Goal: Task Accomplishment & Management: Manage account settings

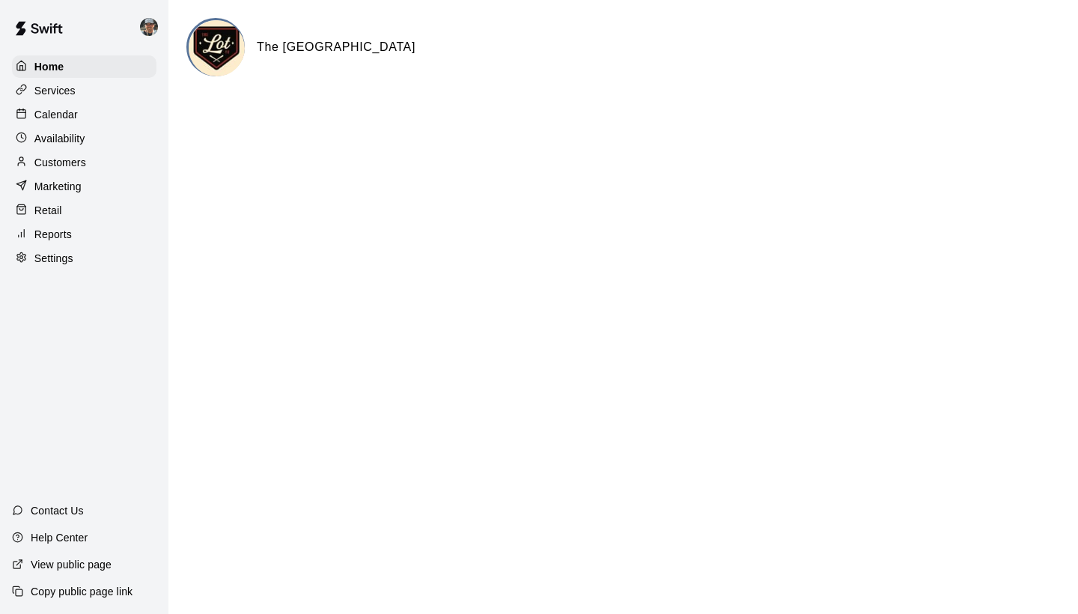
click at [69, 116] on p "Calendar" at bounding box center [55, 114] width 43 height 15
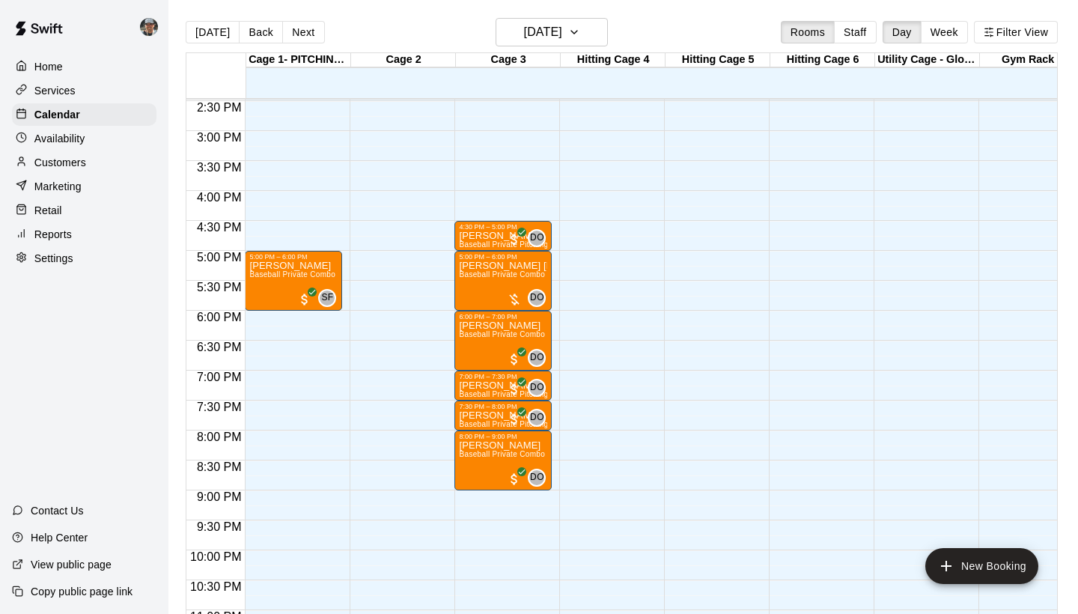
scroll to position [872, 0]
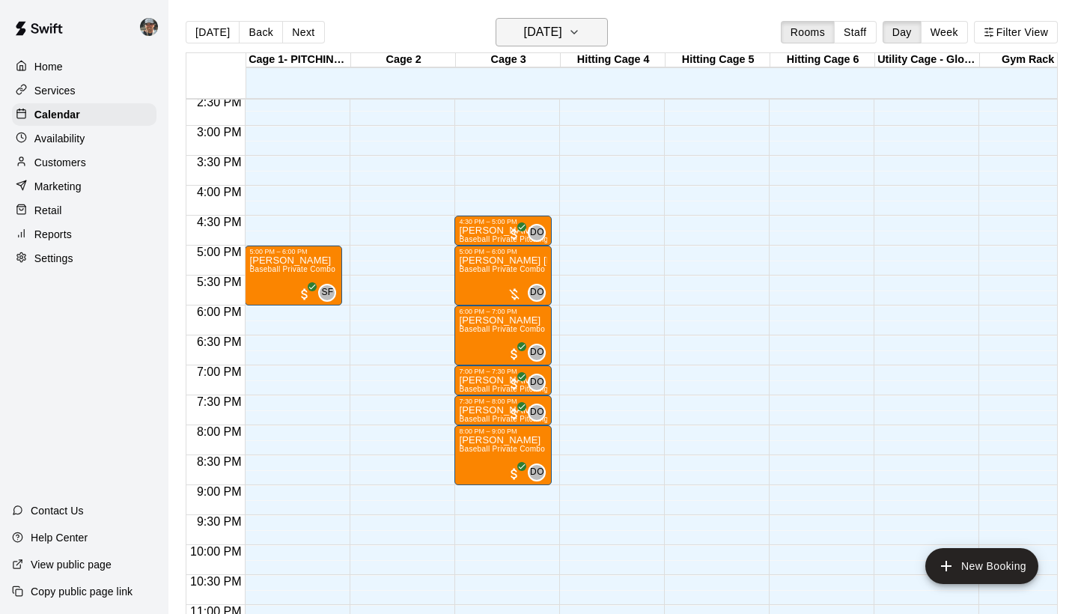
click at [580, 32] on icon "button" at bounding box center [574, 32] width 12 height 18
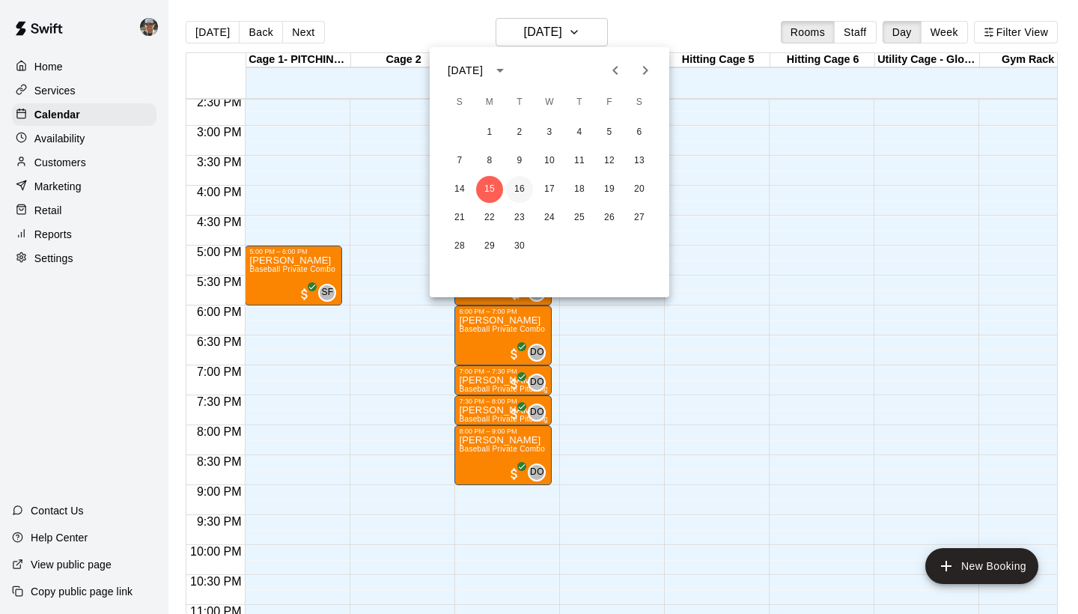
click at [519, 187] on button "16" at bounding box center [519, 189] width 27 height 27
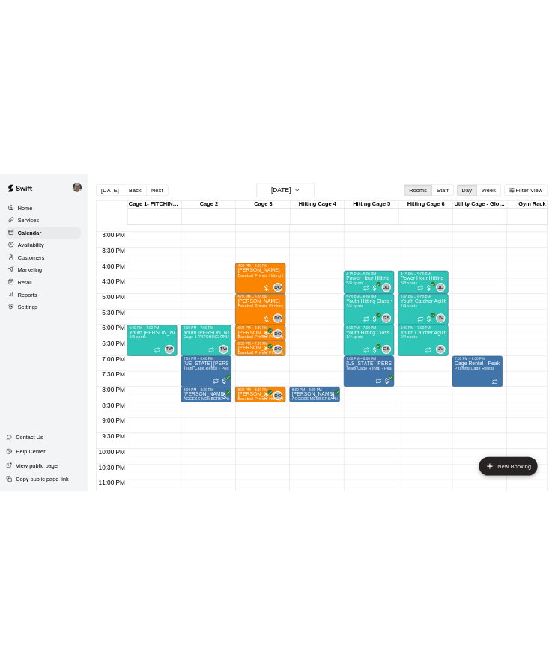
scroll to position [886, 0]
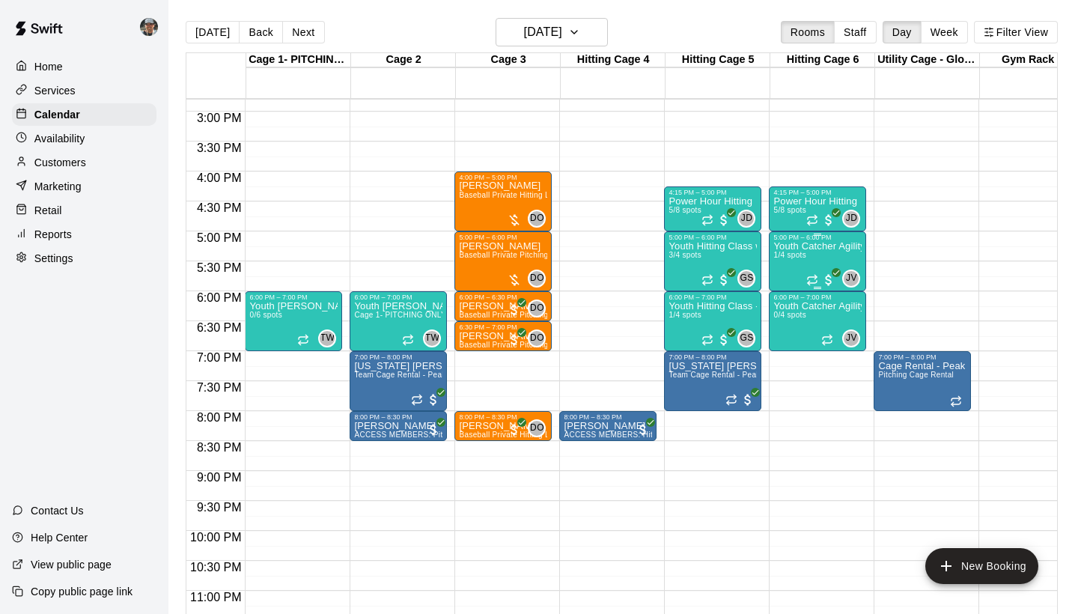
click at [801, 270] on div "Youth Catcher Agility Class - [PERSON_NAME] 1/4 spots" at bounding box center [817, 548] width 88 height 614
click at [784, 294] on img "edit" at bounding box center [789, 292] width 17 height 17
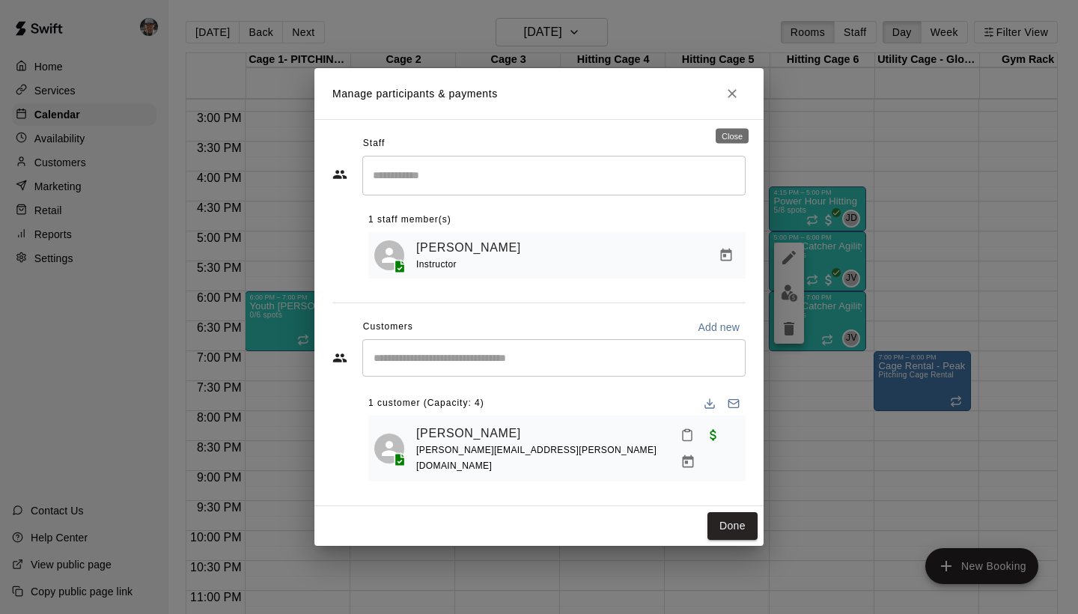
click at [733, 101] on icon "Close" at bounding box center [732, 93] width 15 height 15
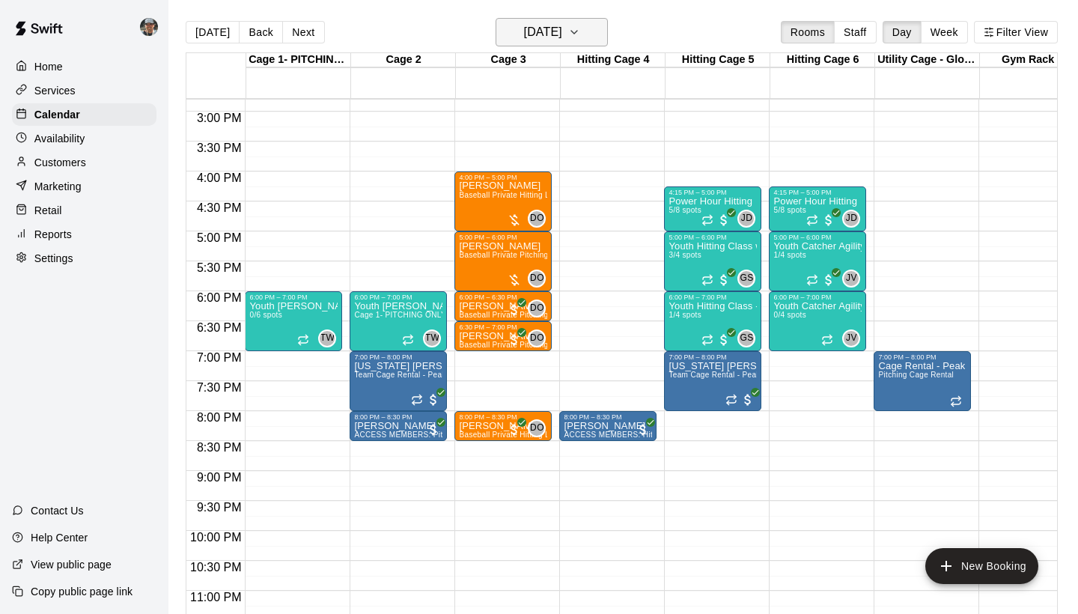
click at [580, 28] on icon "button" at bounding box center [574, 32] width 12 height 18
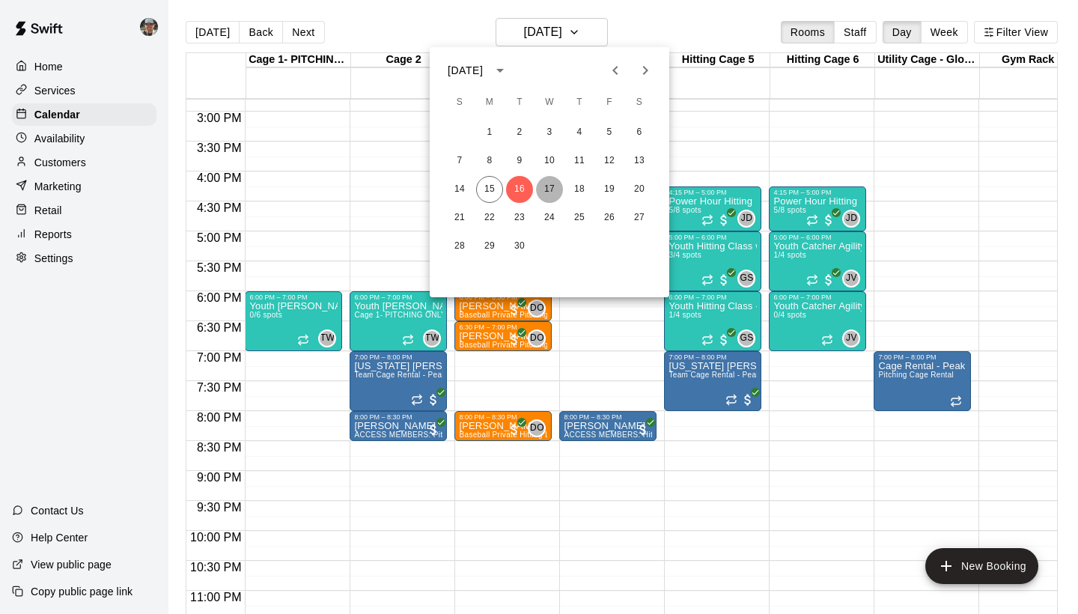
click at [548, 182] on button "17" at bounding box center [549, 189] width 27 height 27
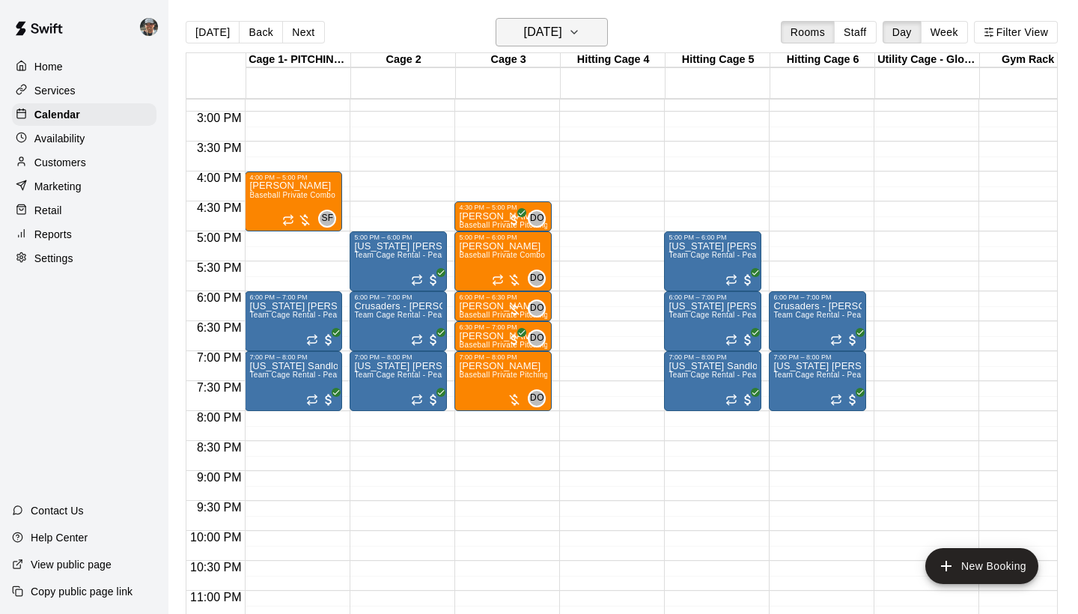
click at [597, 27] on button "[DATE]" at bounding box center [552, 32] width 112 height 28
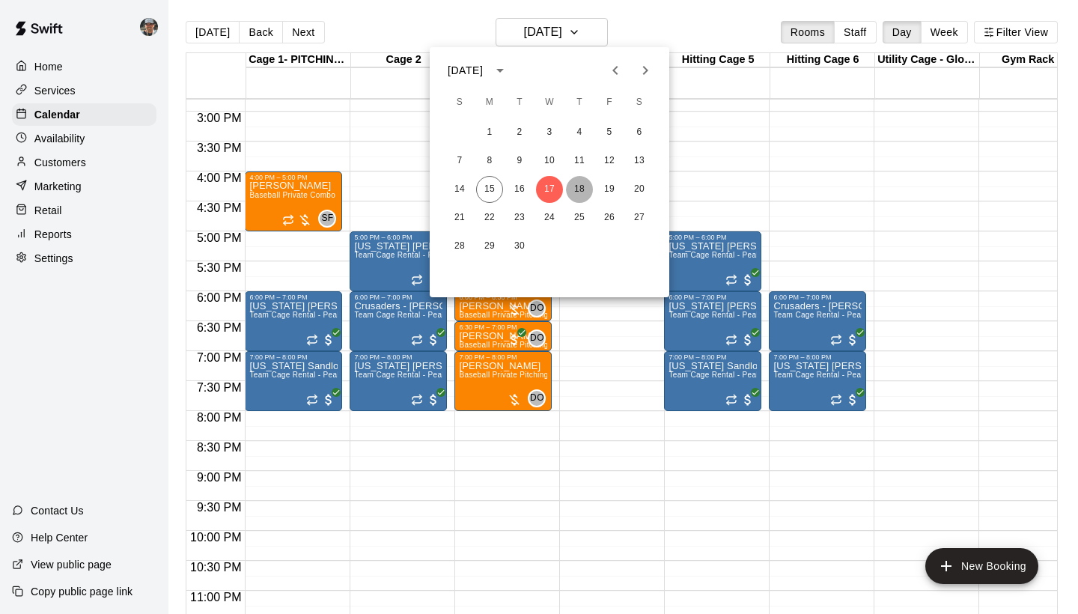
click at [573, 187] on button "18" at bounding box center [579, 189] width 27 height 27
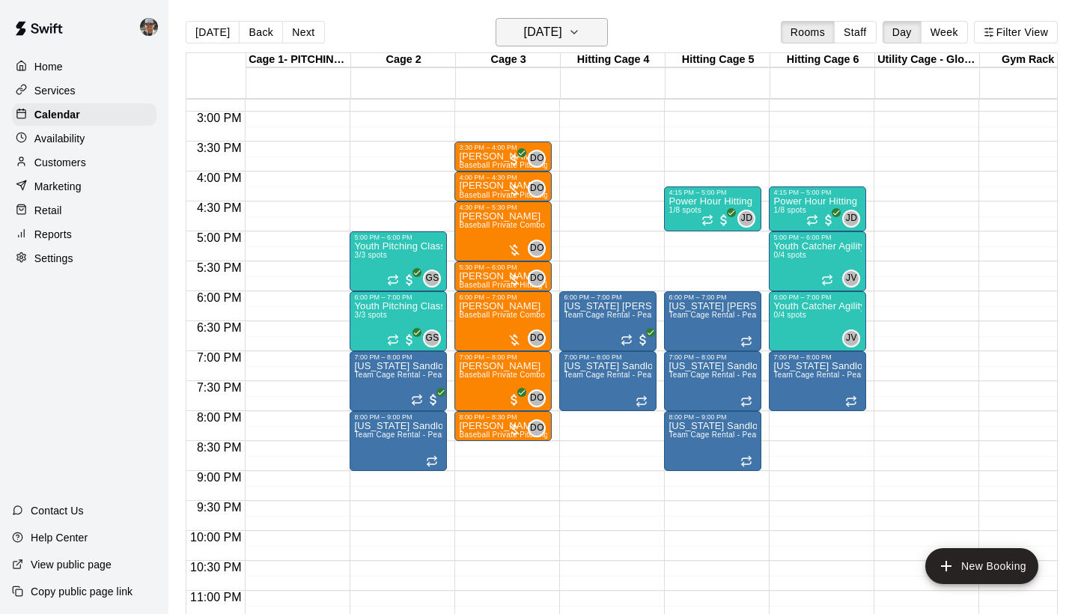
click at [580, 34] on icon "button" at bounding box center [574, 32] width 12 height 18
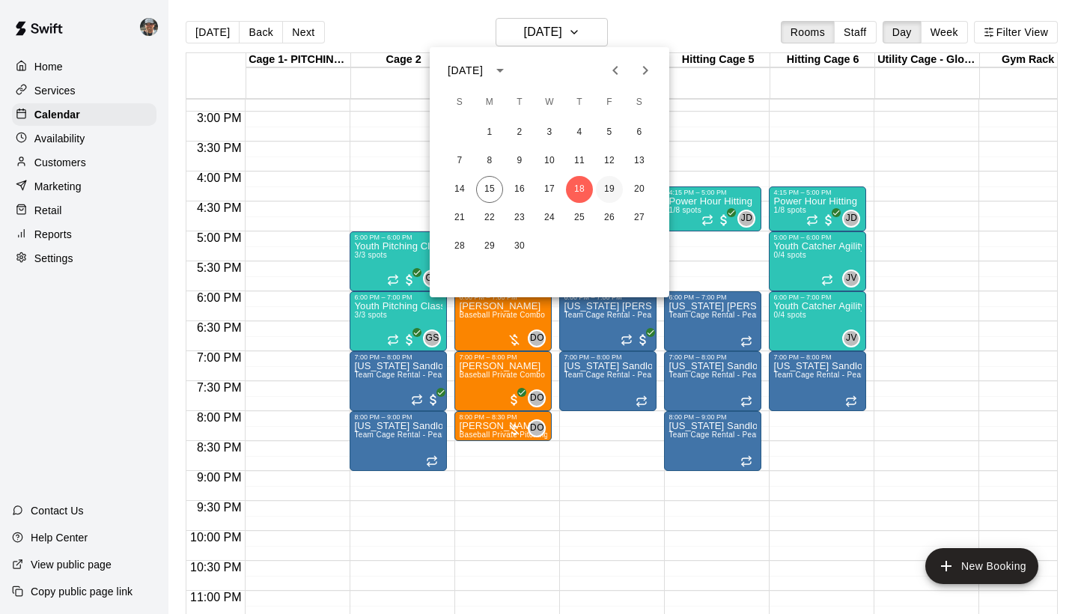
click at [606, 187] on button "19" at bounding box center [609, 189] width 27 height 27
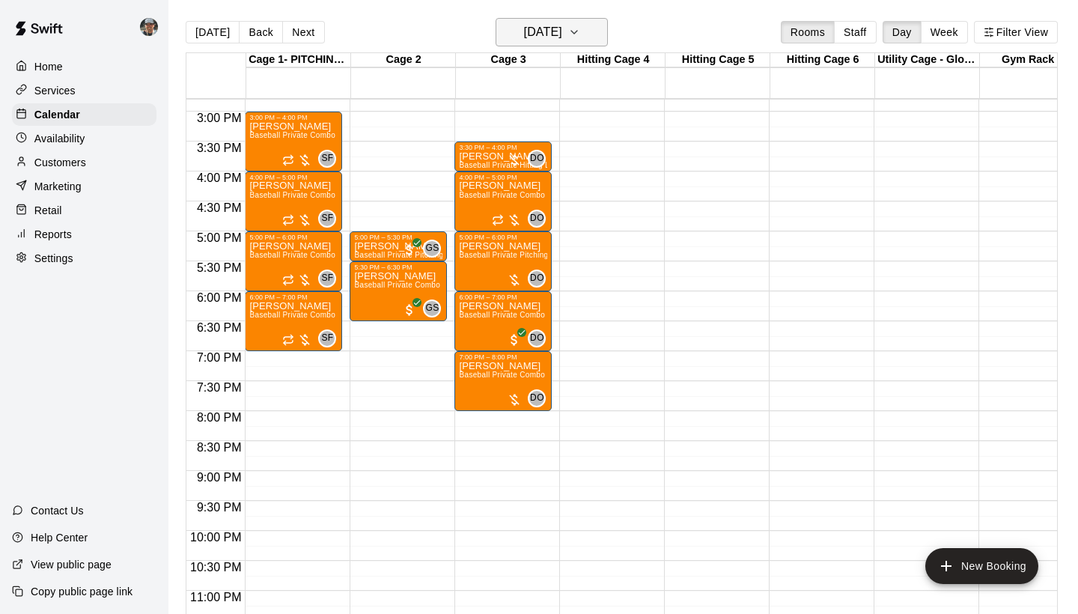
click at [580, 38] on icon "button" at bounding box center [574, 32] width 12 height 18
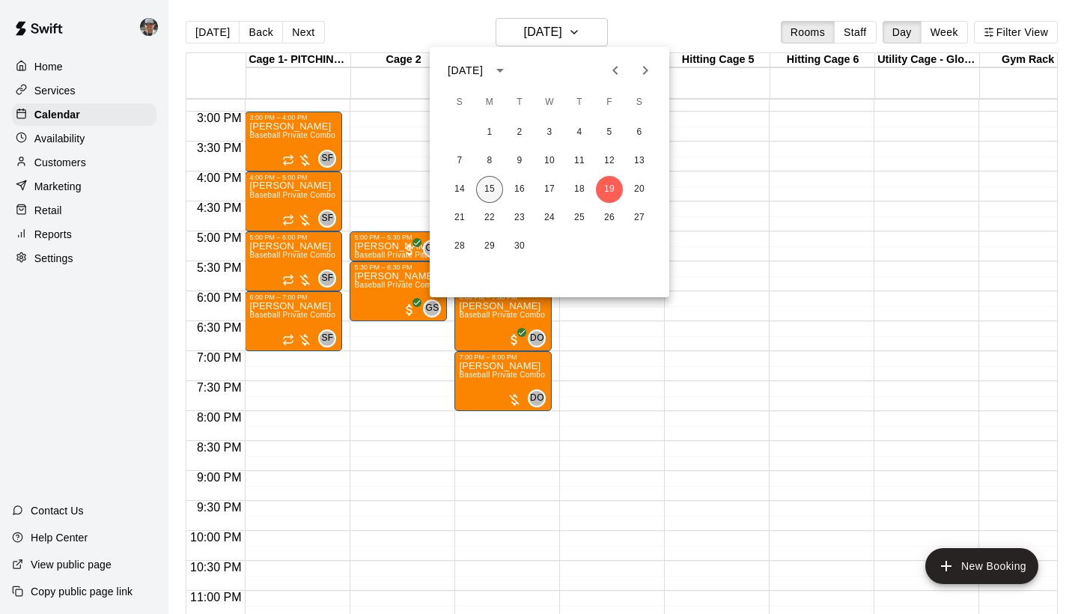
click at [495, 190] on button "15" at bounding box center [489, 189] width 27 height 27
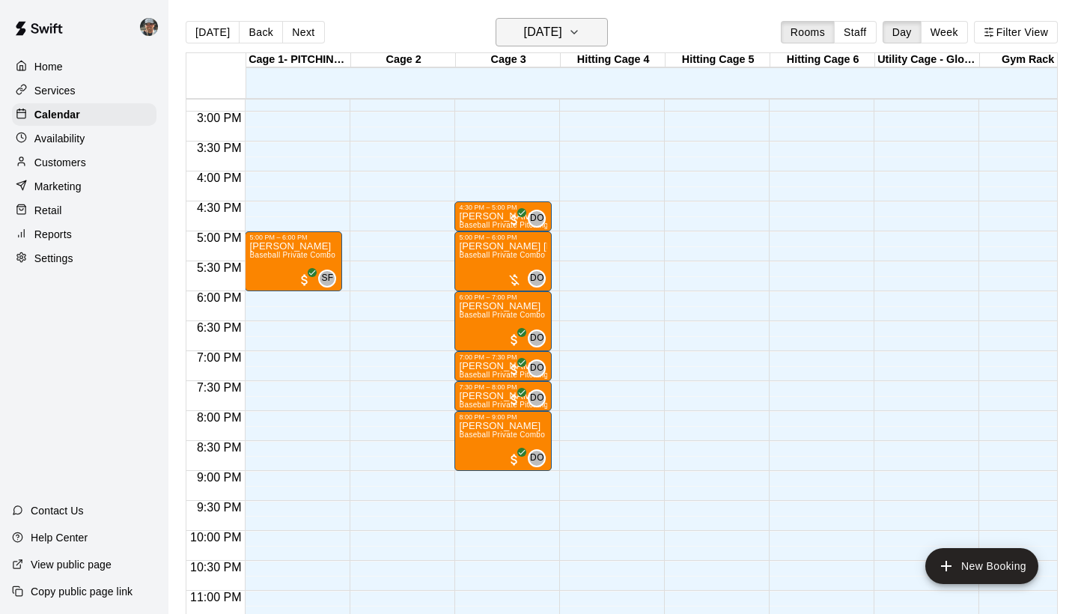
click at [580, 34] on icon "button" at bounding box center [574, 32] width 12 height 18
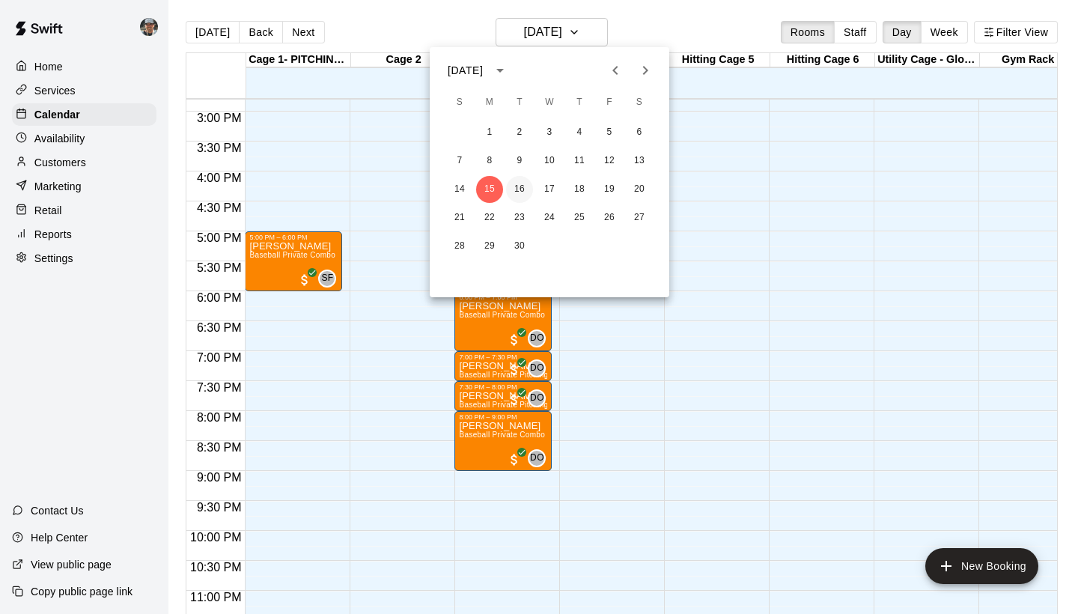
click at [518, 194] on button "16" at bounding box center [519, 189] width 27 height 27
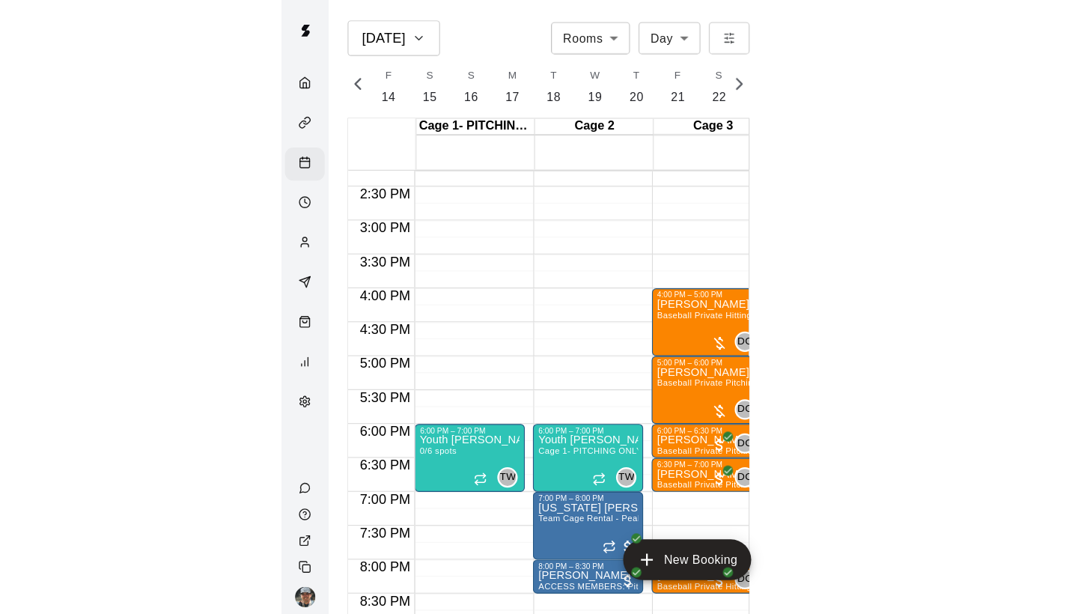
scroll to position [0, 6267]
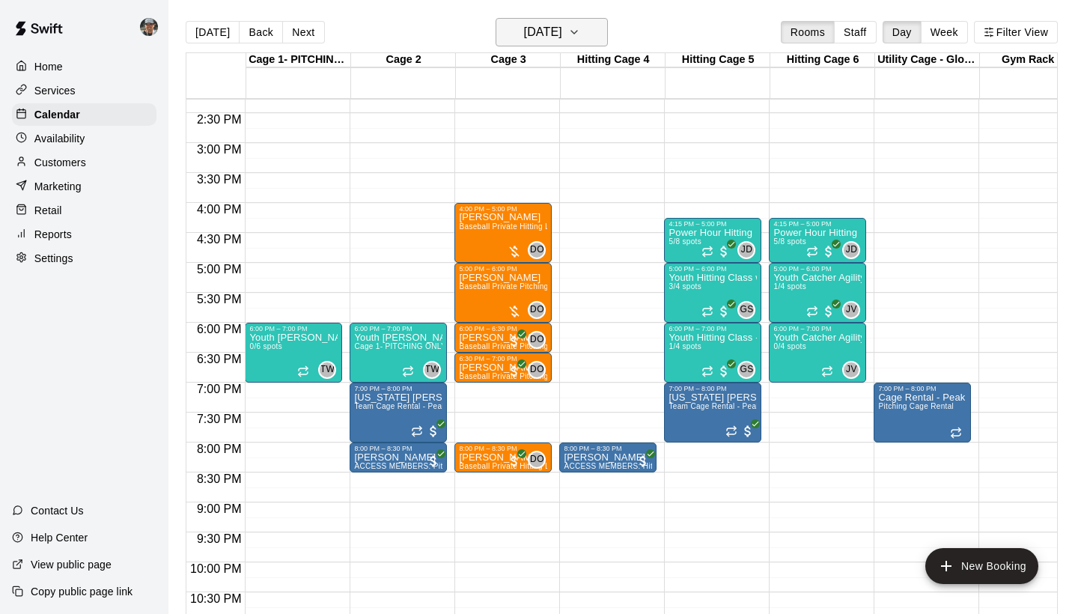
click at [580, 36] on icon "button" at bounding box center [574, 32] width 12 height 18
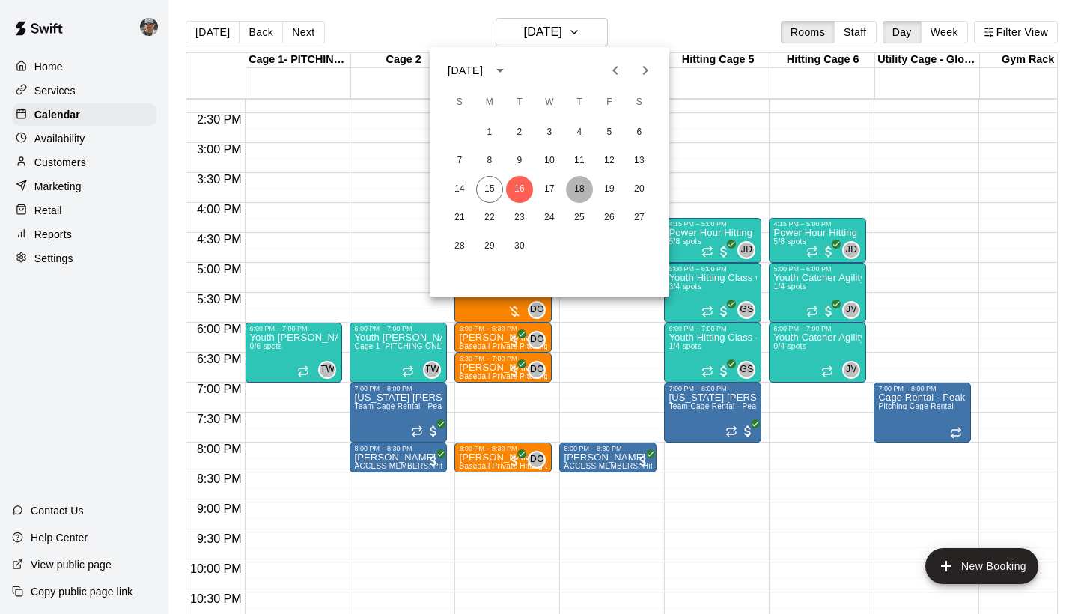
click at [575, 188] on button "18" at bounding box center [579, 189] width 27 height 27
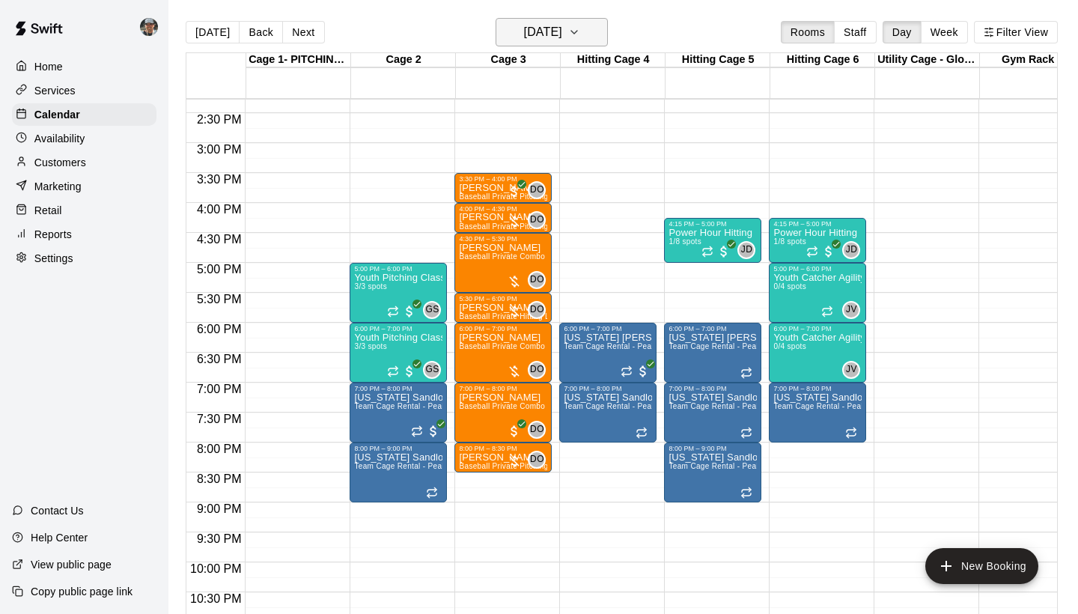
click at [580, 33] on icon "button" at bounding box center [574, 32] width 12 height 18
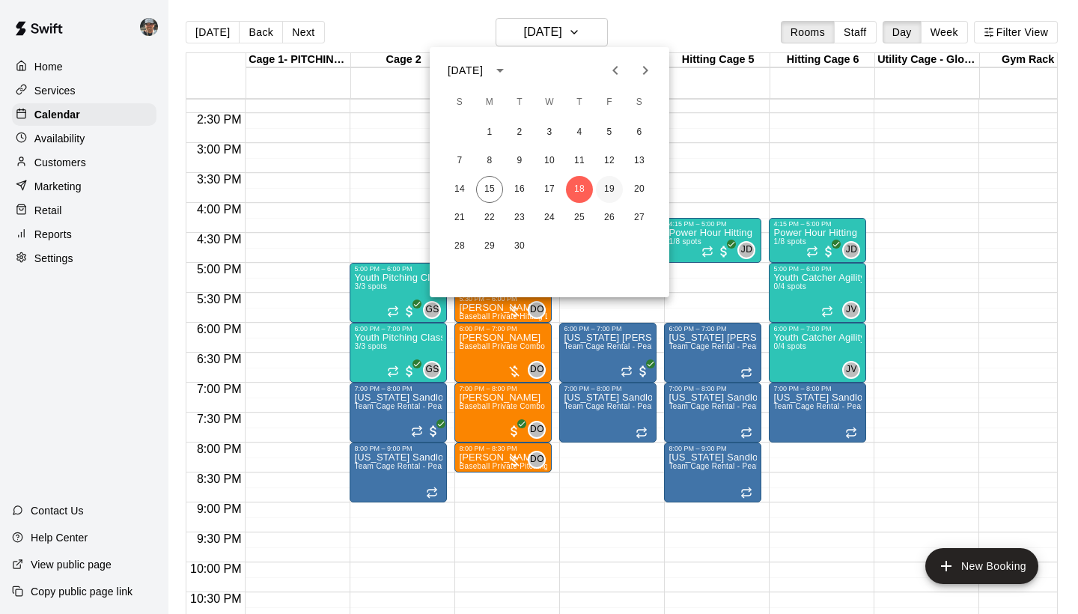
click at [611, 193] on button "19" at bounding box center [609, 189] width 27 height 27
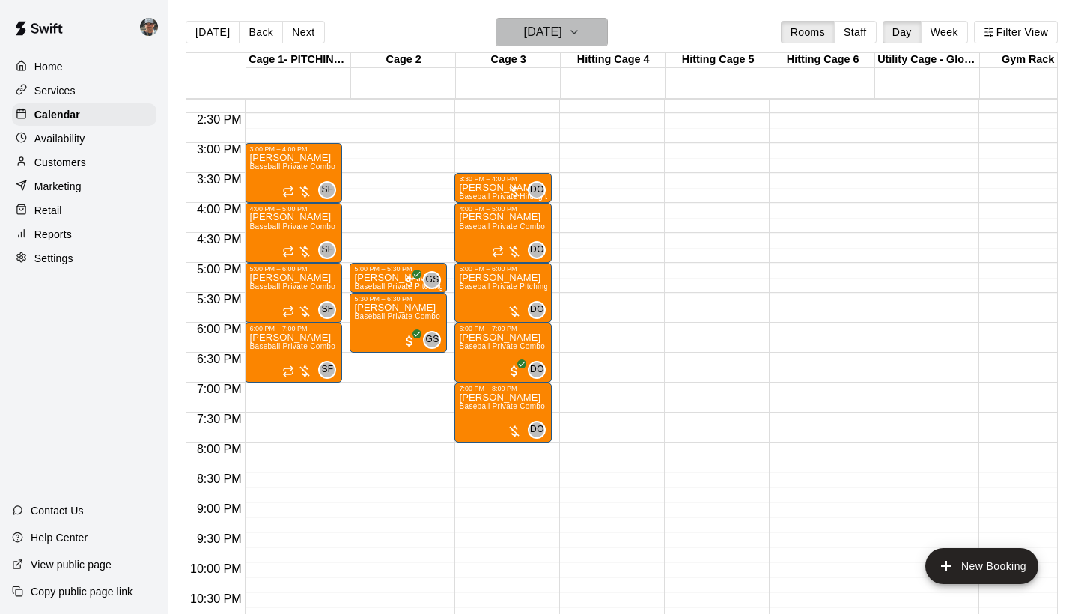
click at [580, 36] on icon "button" at bounding box center [574, 32] width 12 height 18
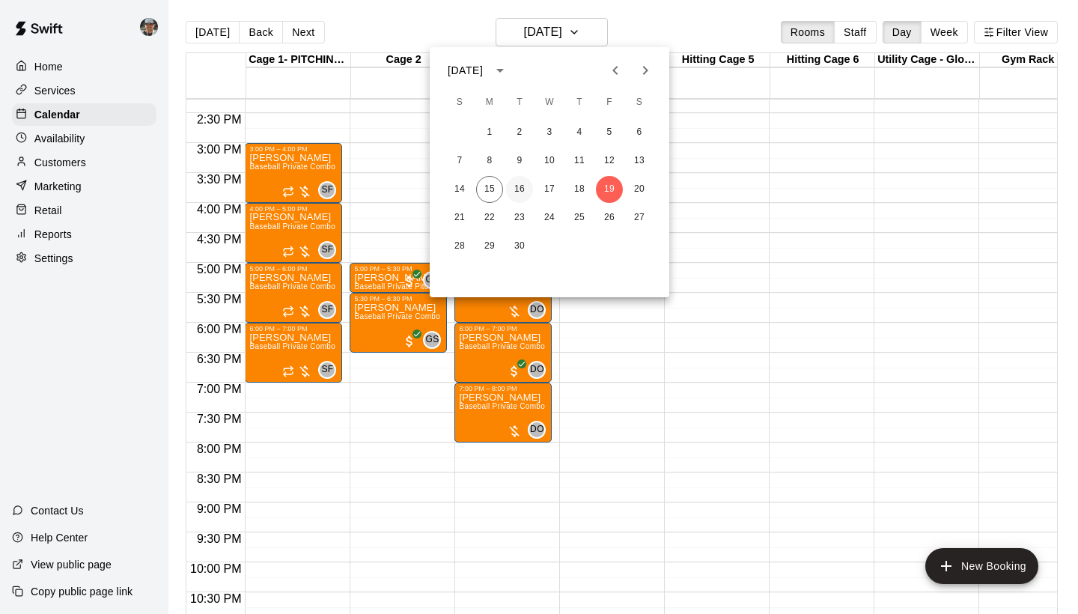
click at [519, 191] on button "16" at bounding box center [519, 189] width 27 height 27
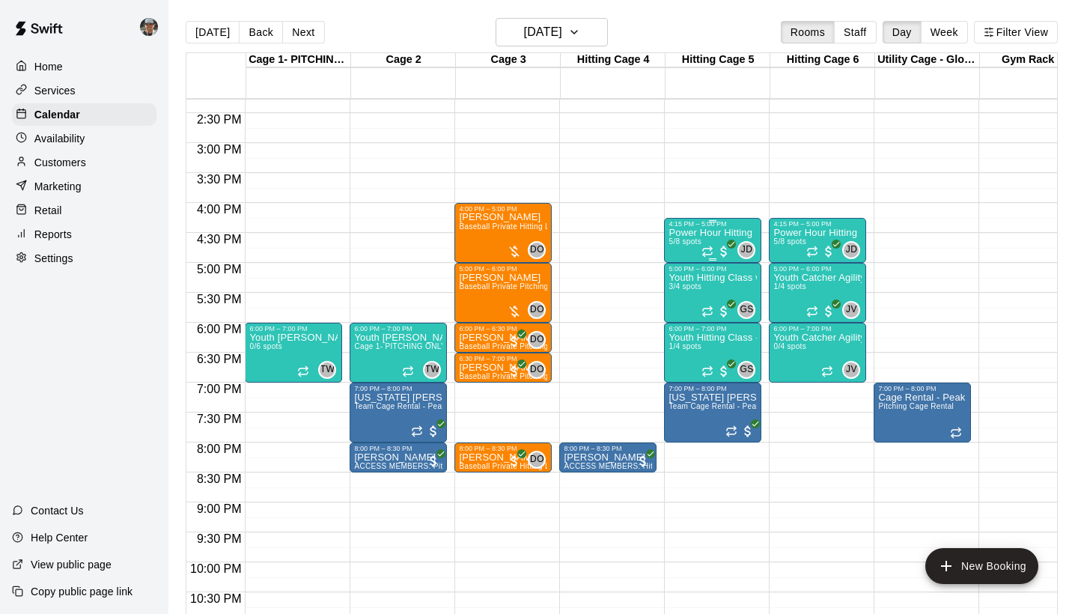
click at [689, 228] on div "4:15 PM – 5:00 PM" at bounding box center [712, 223] width 88 height 7
click at [686, 277] on img "edit" at bounding box center [684, 271] width 17 height 17
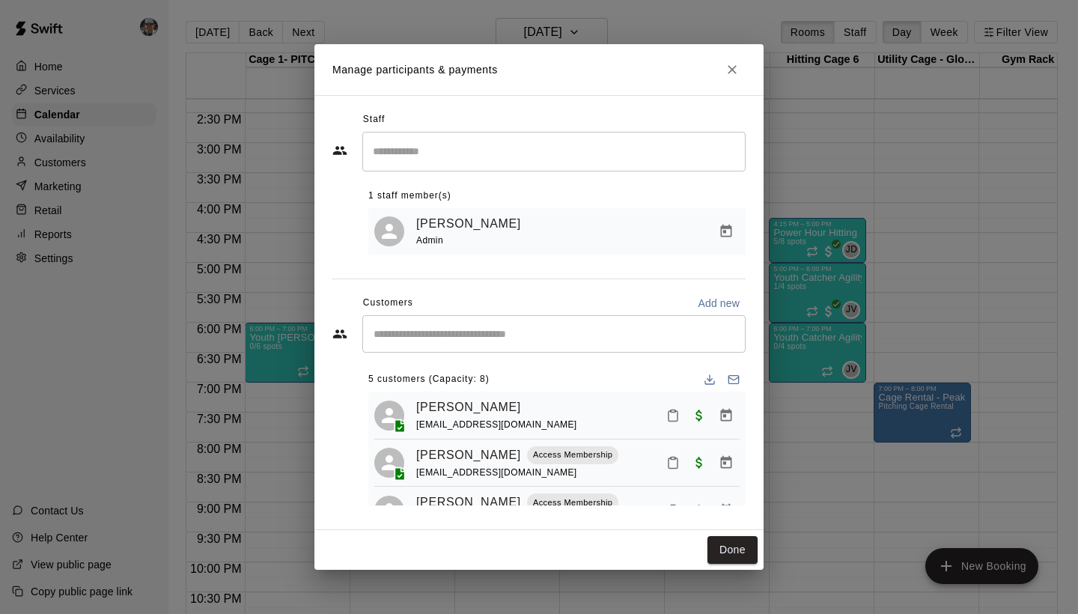
scroll to position [0, 0]
click at [734, 79] on button "Close" at bounding box center [732, 69] width 27 height 27
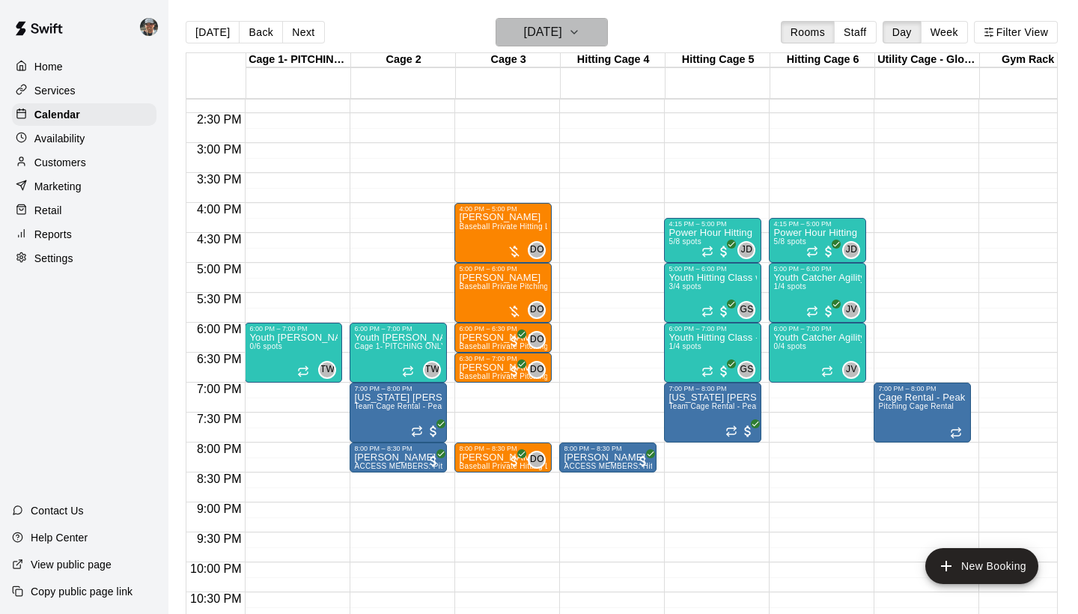
click at [580, 41] on icon "button" at bounding box center [574, 32] width 12 height 18
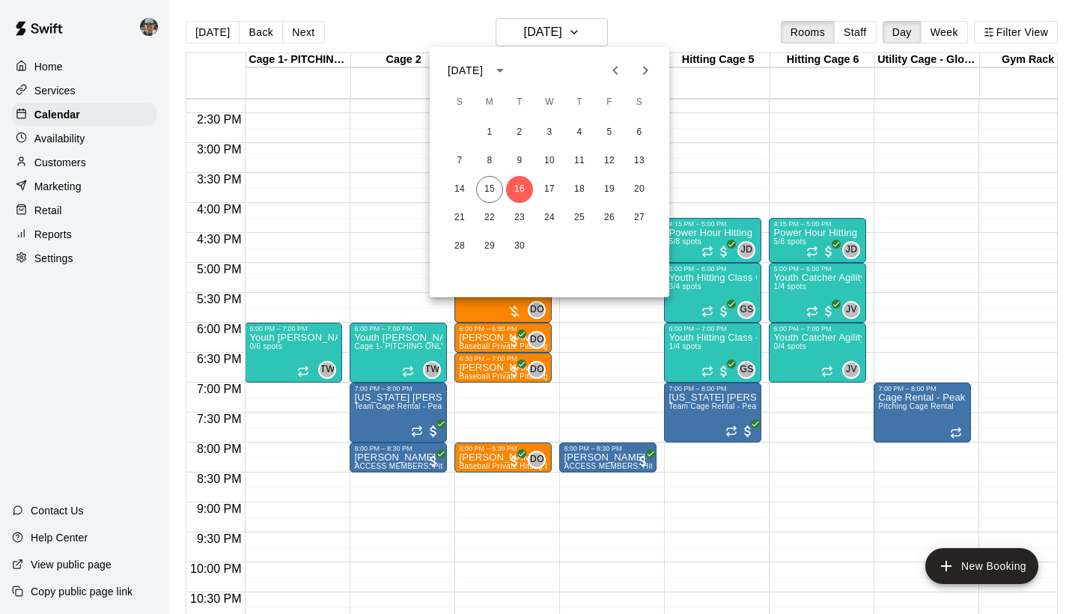
click at [823, 160] on div at bounding box center [539, 307] width 1078 height 614
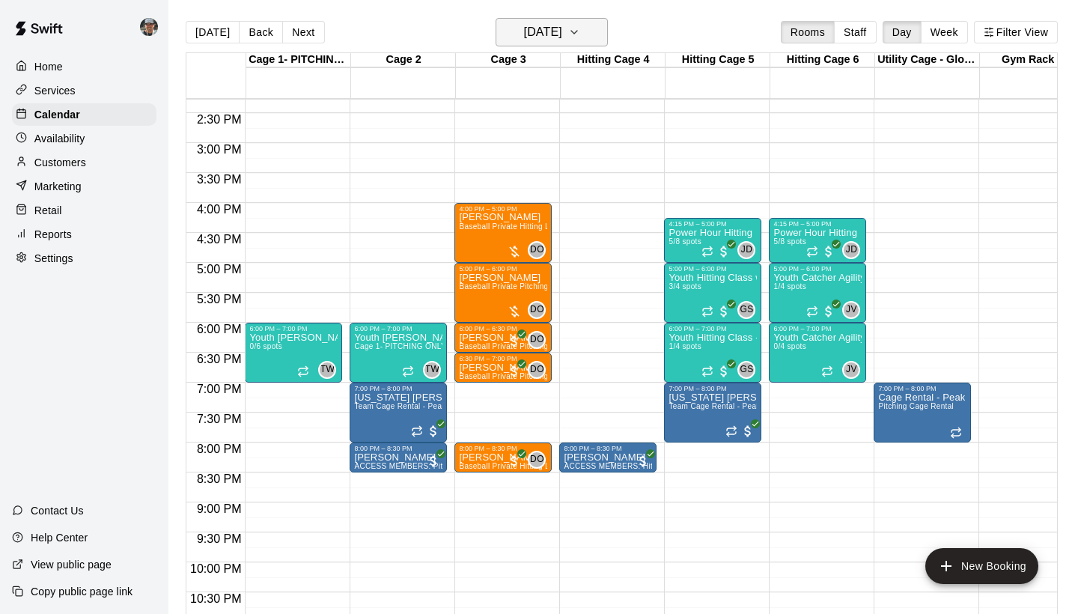
click at [580, 36] on icon "button" at bounding box center [574, 32] width 12 height 18
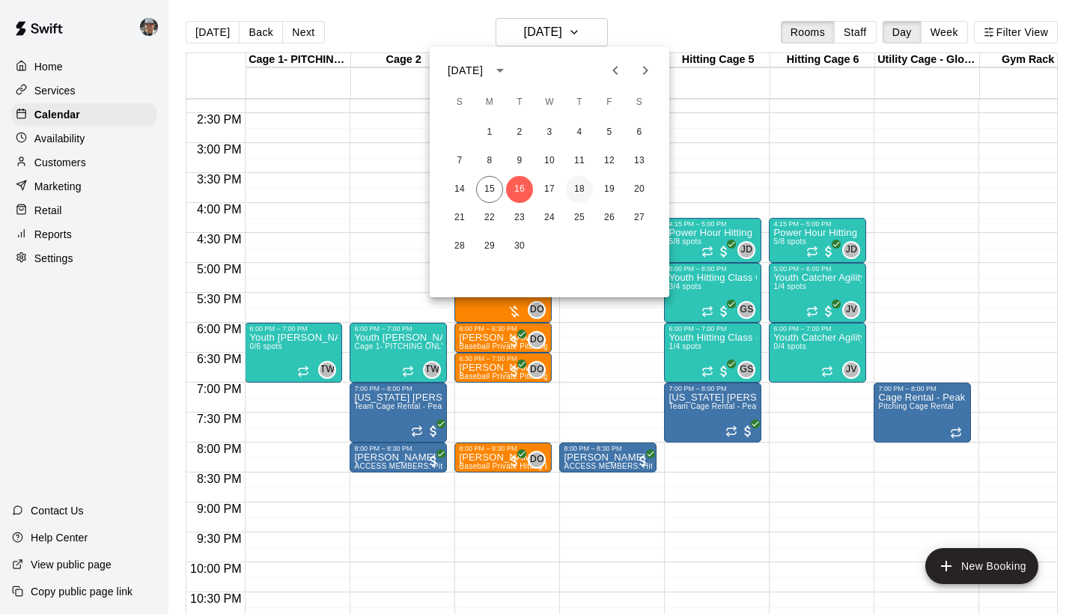
click at [579, 194] on button "18" at bounding box center [579, 189] width 27 height 27
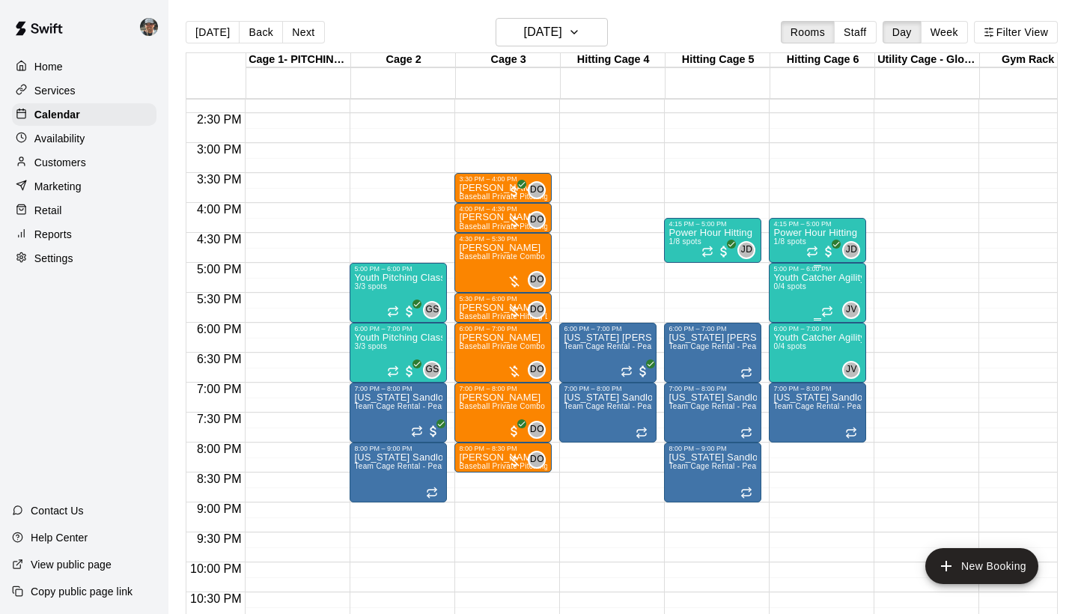
click at [827, 290] on div "Youth Catcher Agility Class - [PERSON_NAME] 0/4 spots" at bounding box center [817, 579] width 88 height 614
click at [788, 354] on icon "delete" at bounding box center [789, 359] width 10 height 13
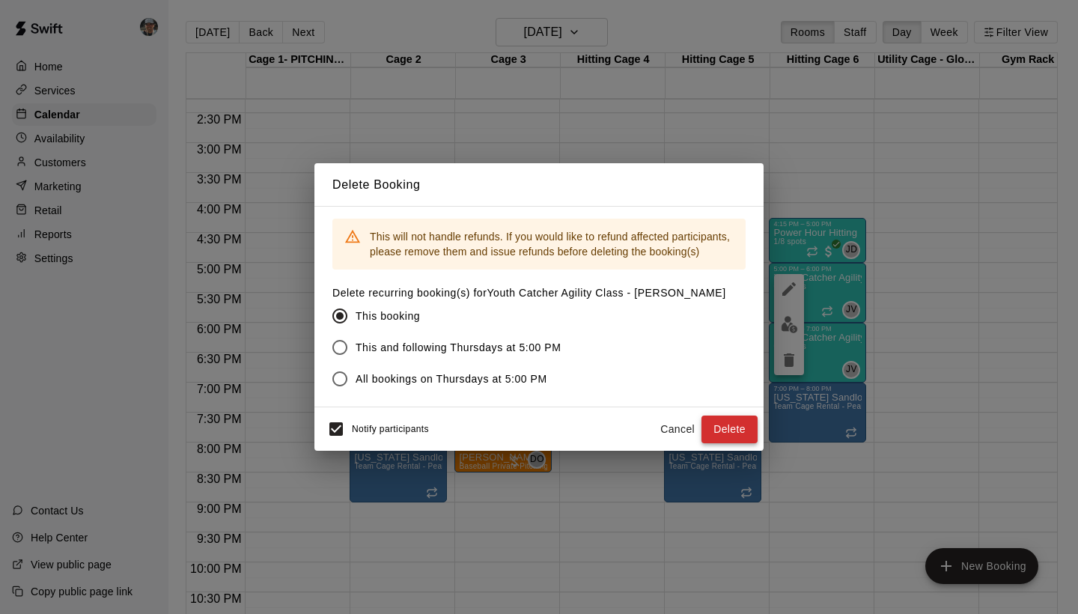
click at [721, 425] on button "Delete" at bounding box center [729, 429] width 56 height 28
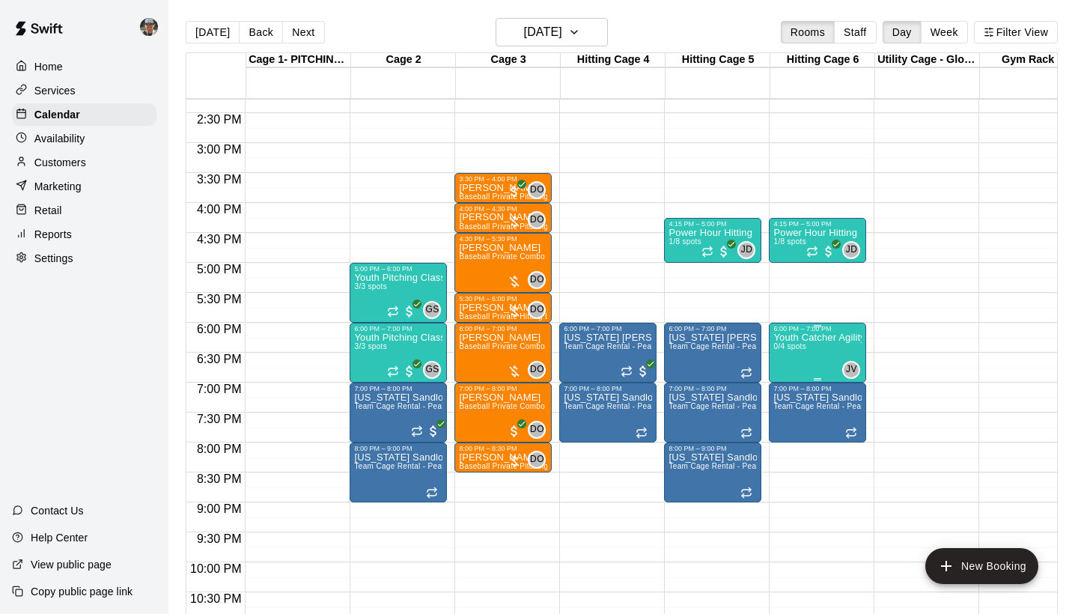
click at [796, 421] on icon "delete" at bounding box center [789, 420] width 18 height 18
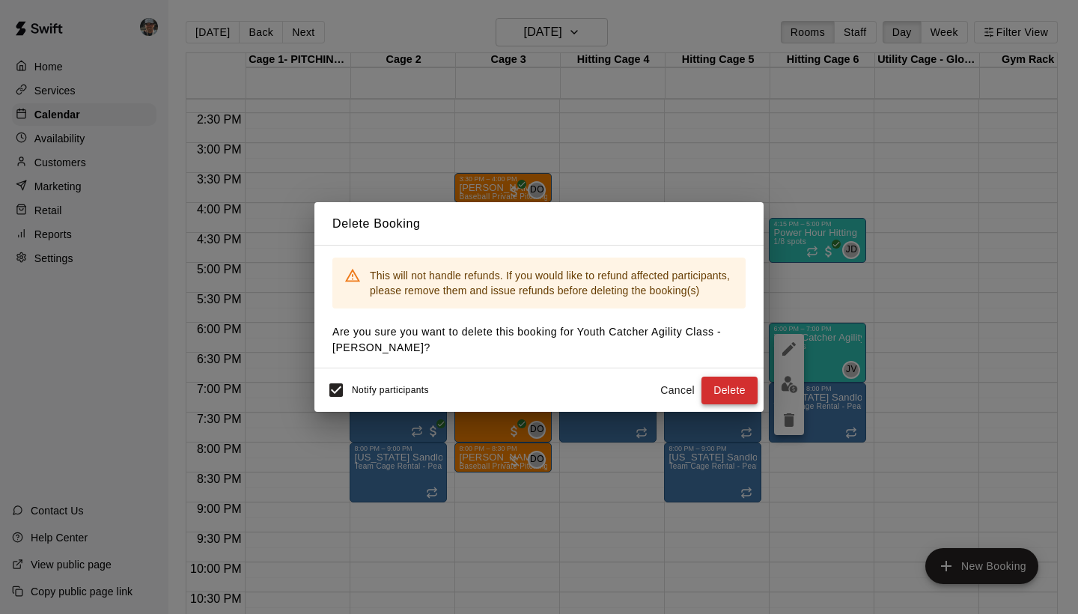
click at [724, 386] on button "Delete" at bounding box center [729, 391] width 56 height 28
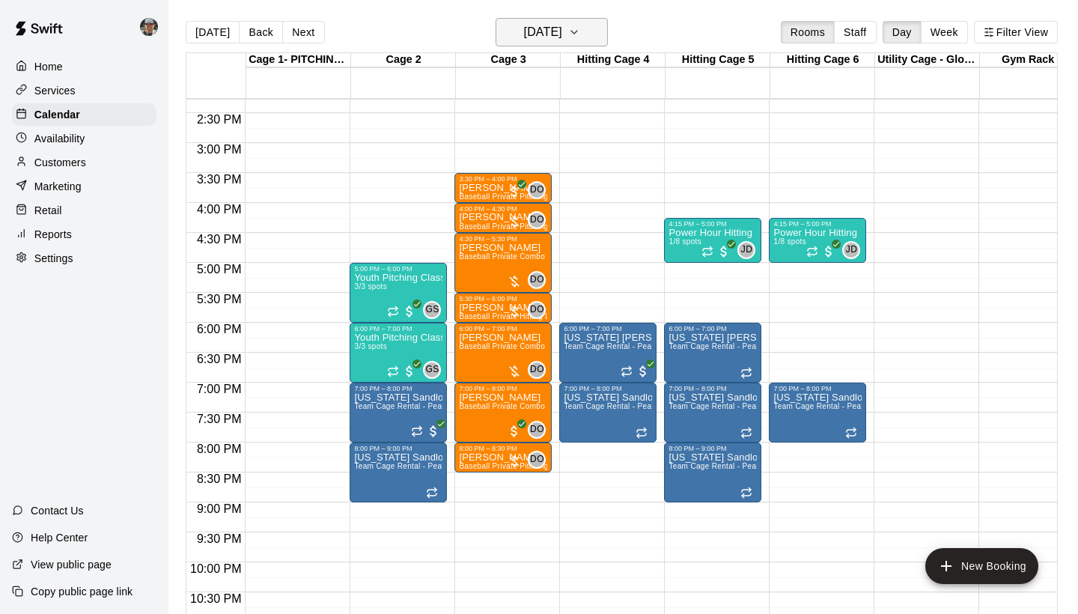
click at [580, 32] on icon "button" at bounding box center [574, 32] width 12 height 18
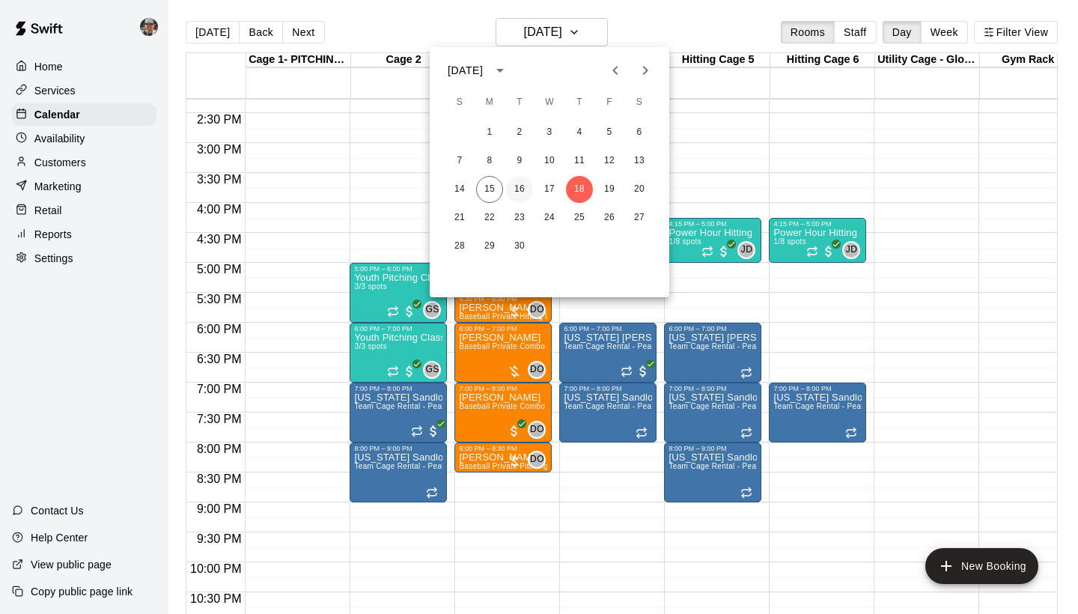
click at [518, 192] on button "16" at bounding box center [519, 189] width 27 height 27
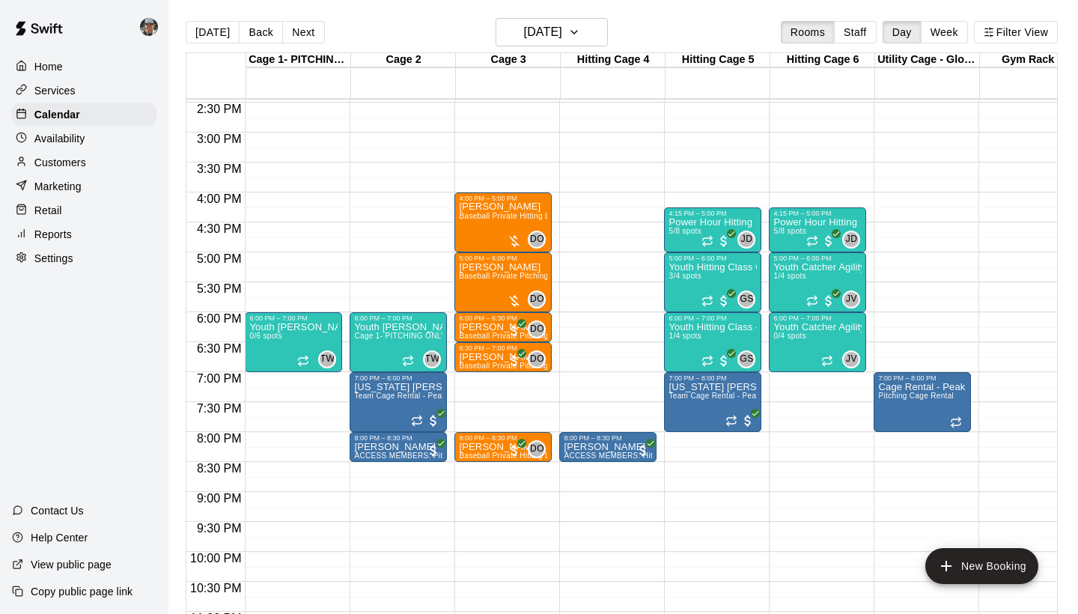
scroll to position [867, 0]
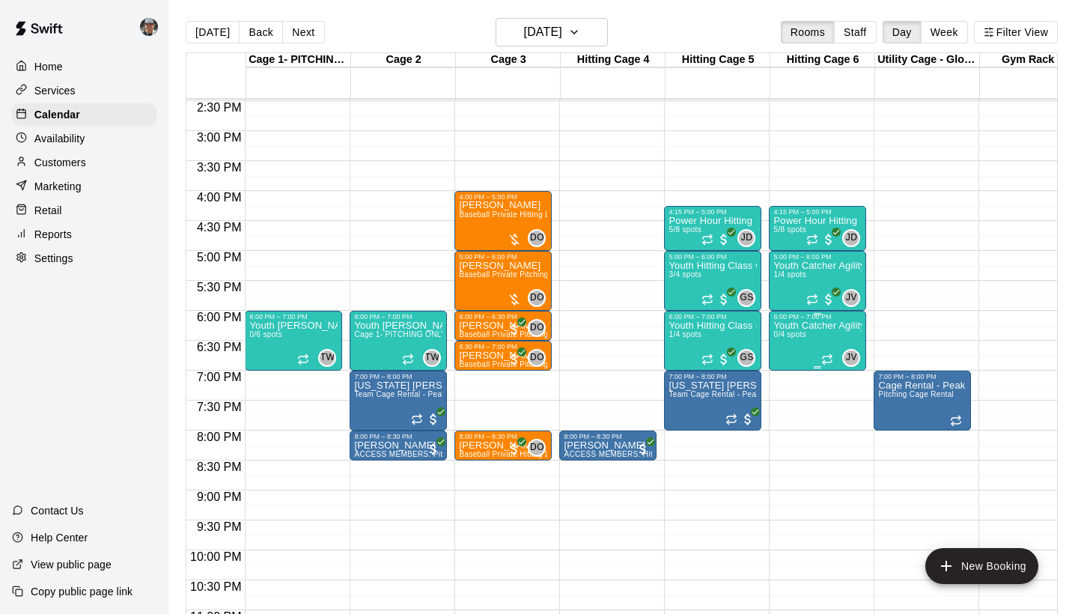
click at [787, 406] on icon "delete" at bounding box center [789, 407] width 10 height 13
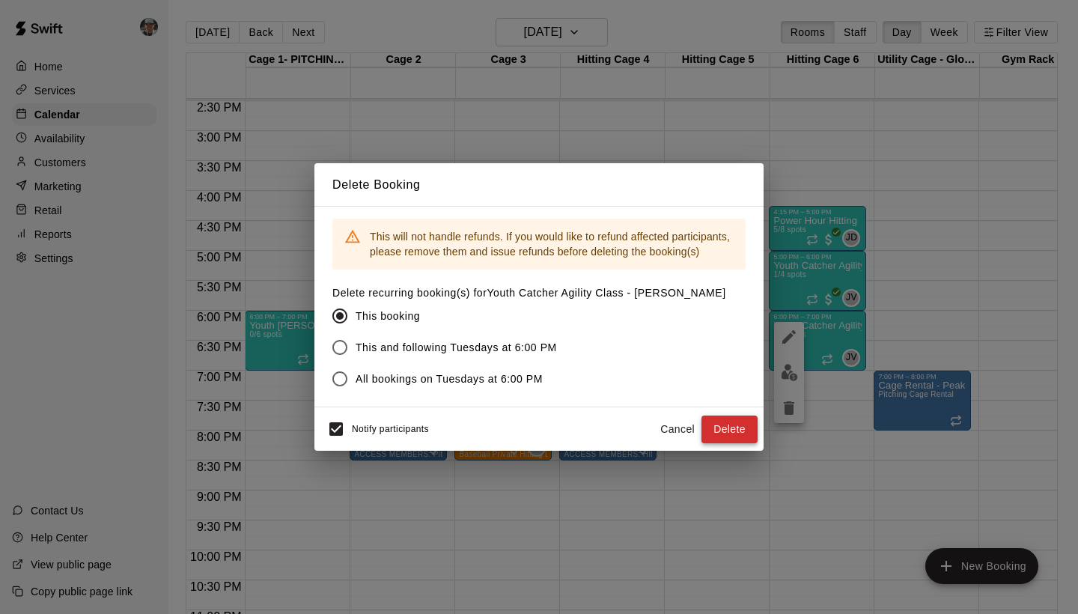
click at [715, 436] on button "Delete" at bounding box center [729, 429] width 56 height 28
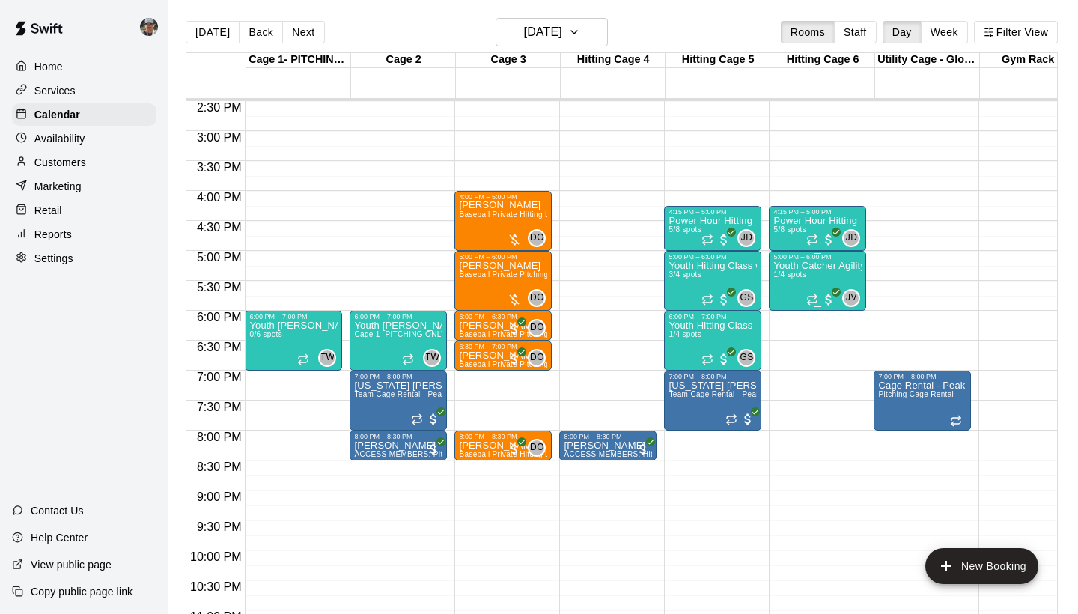
click at [796, 289] on div "Youth Catcher Agility Class - [PERSON_NAME] 1/4 spots" at bounding box center [817, 567] width 88 height 614
click at [787, 275] on icon "edit" at bounding box center [789, 277] width 18 height 18
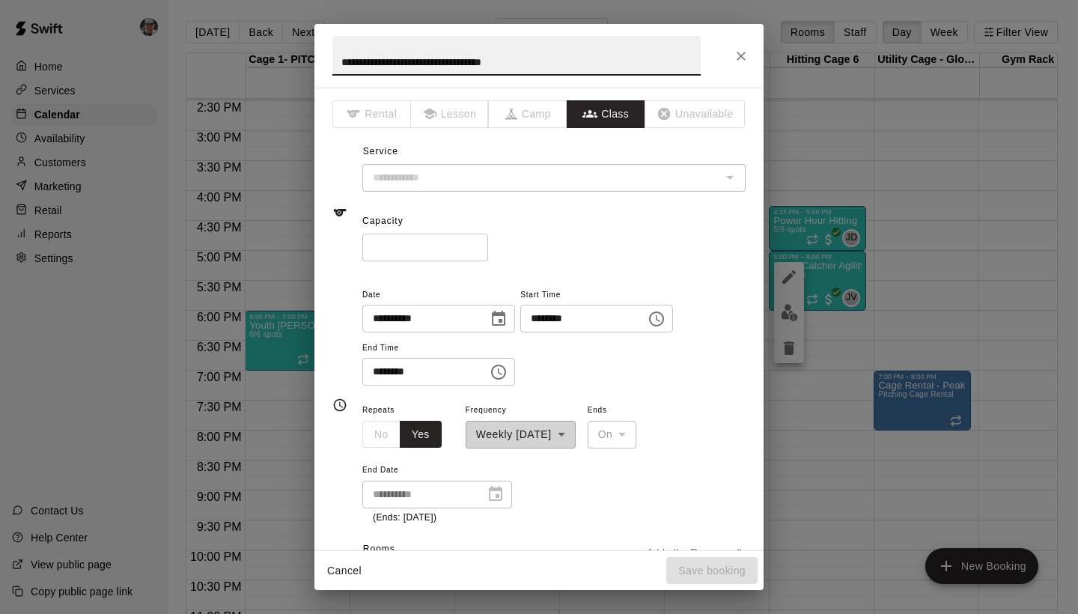
type input "**********"
click at [478, 247] on input "*" at bounding box center [425, 248] width 126 height 28
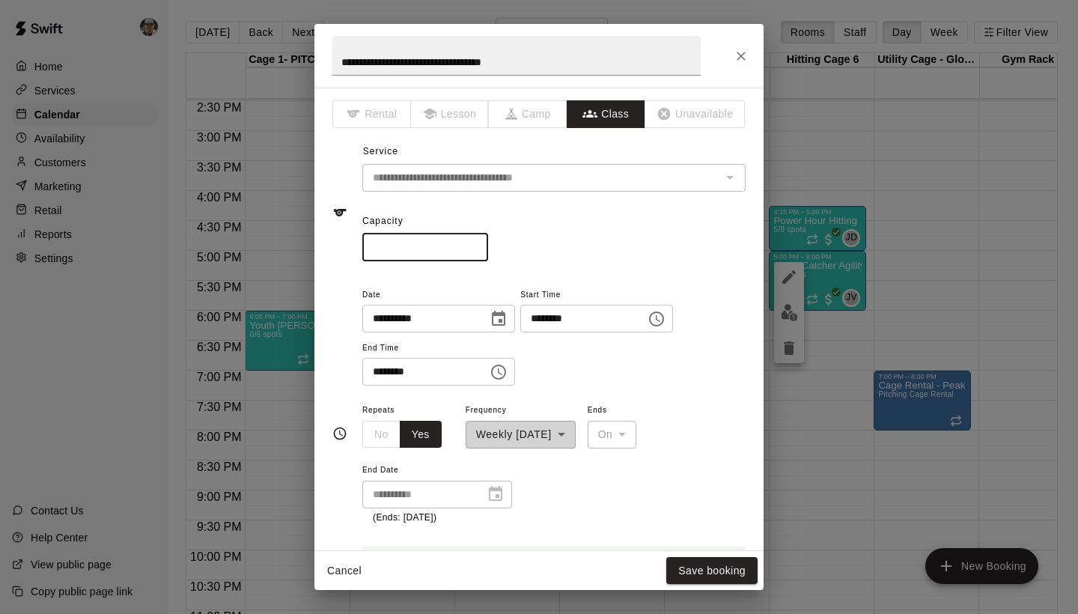
type input "*"
click at [478, 247] on input "*" at bounding box center [425, 248] width 126 height 28
click at [699, 576] on button "Save booking" at bounding box center [711, 571] width 91 height 28
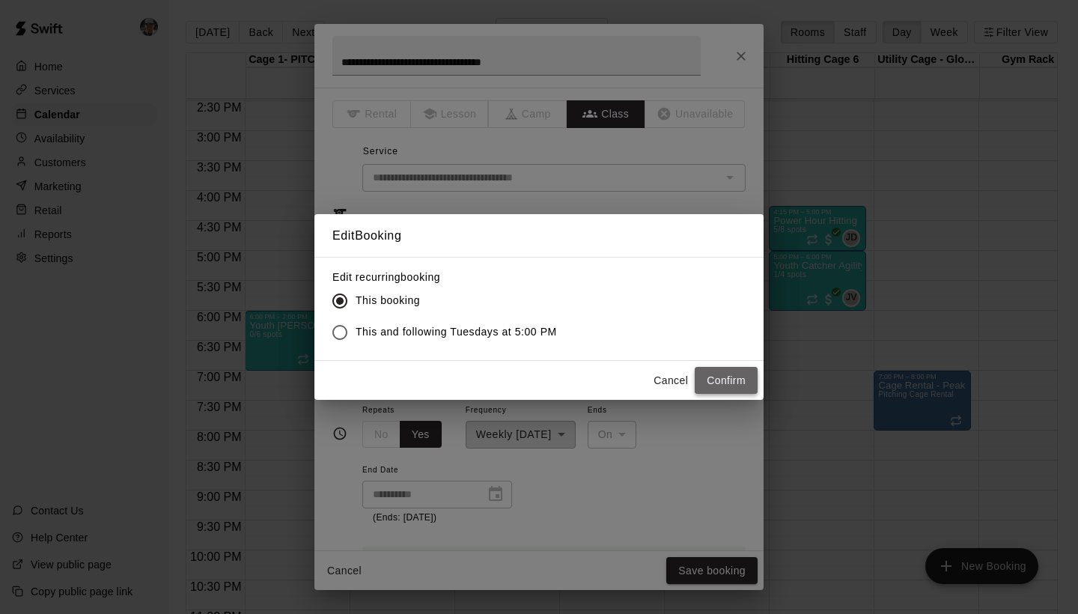
click at [724, 381] on button "Confirm" at bounding box center [726, 381] width 63 height 28
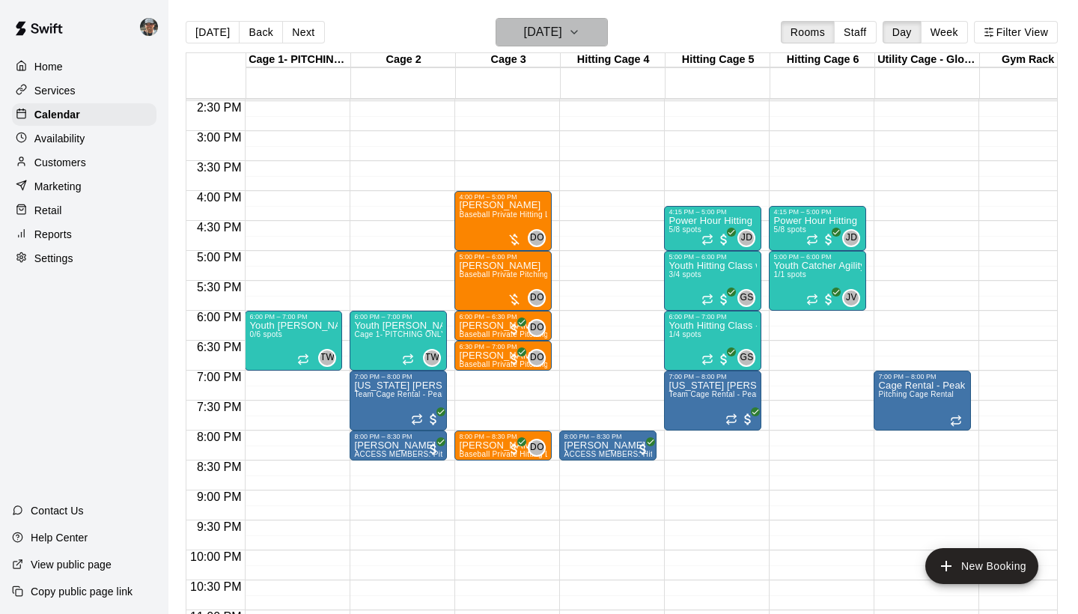
click at [580, 37] on icon "button" at bounding box center [574, 32] width 12 height 18
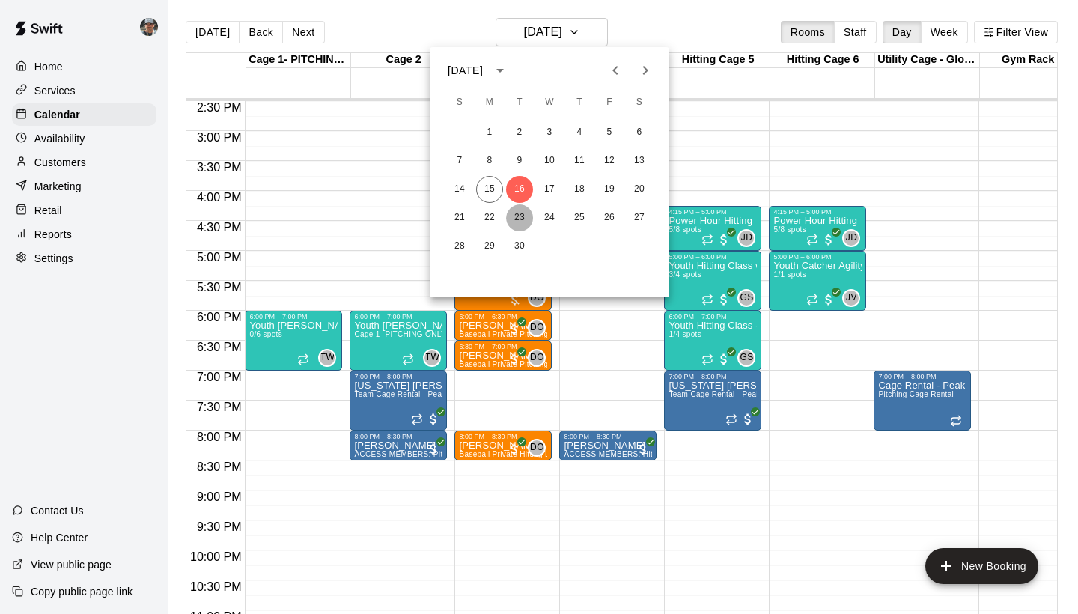
click at [519, 216] on button "23" at bounding box center [519, 217] width 27 height 27
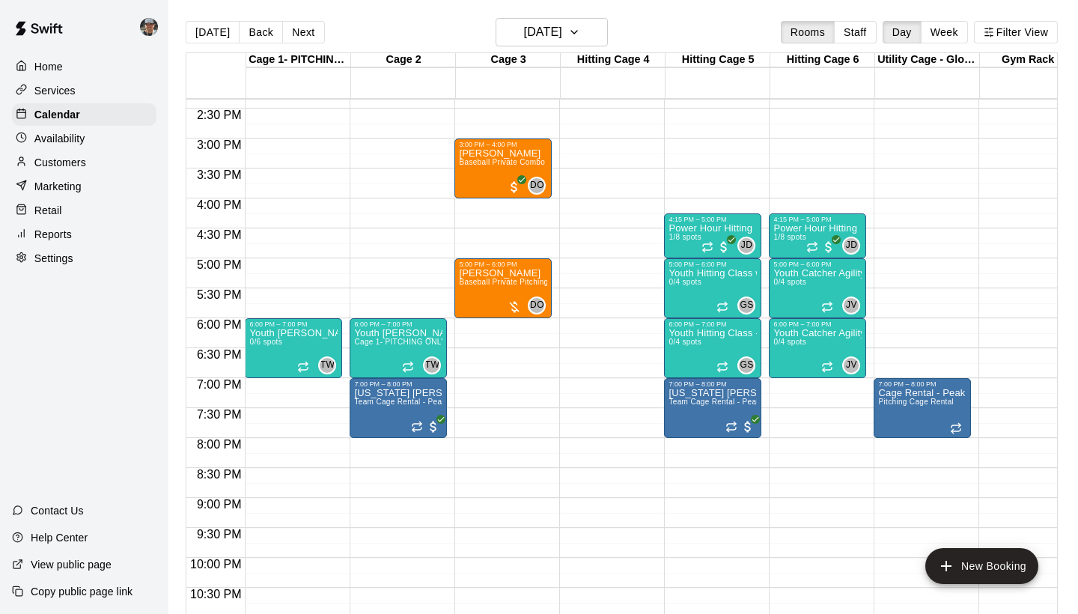
scroll to position [858, 0]
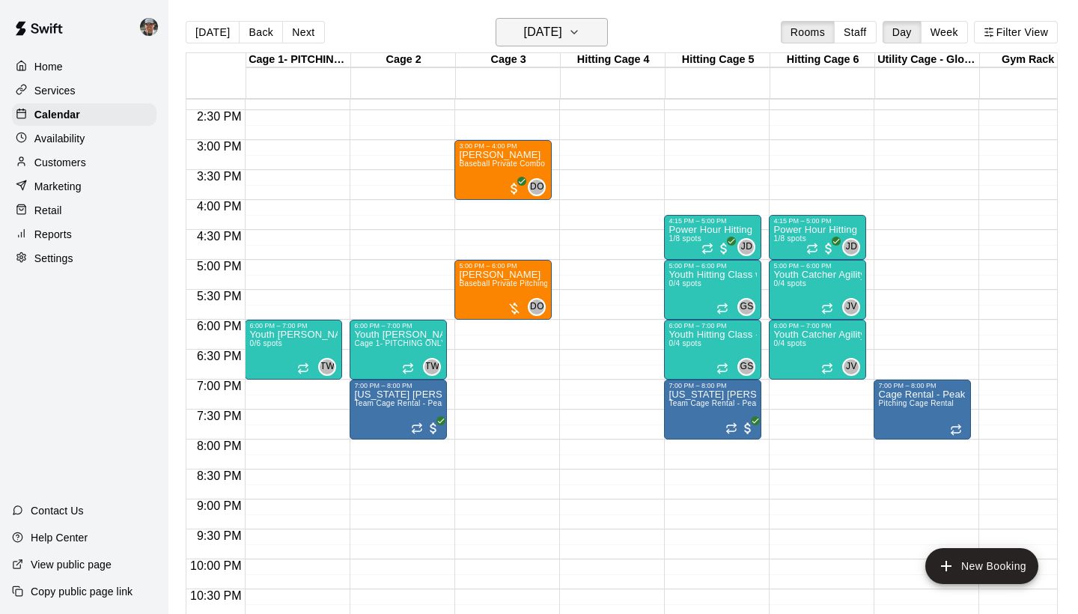
click at [580, 38] on icon "button" at bounding box center [574, 32] width 12 height 18
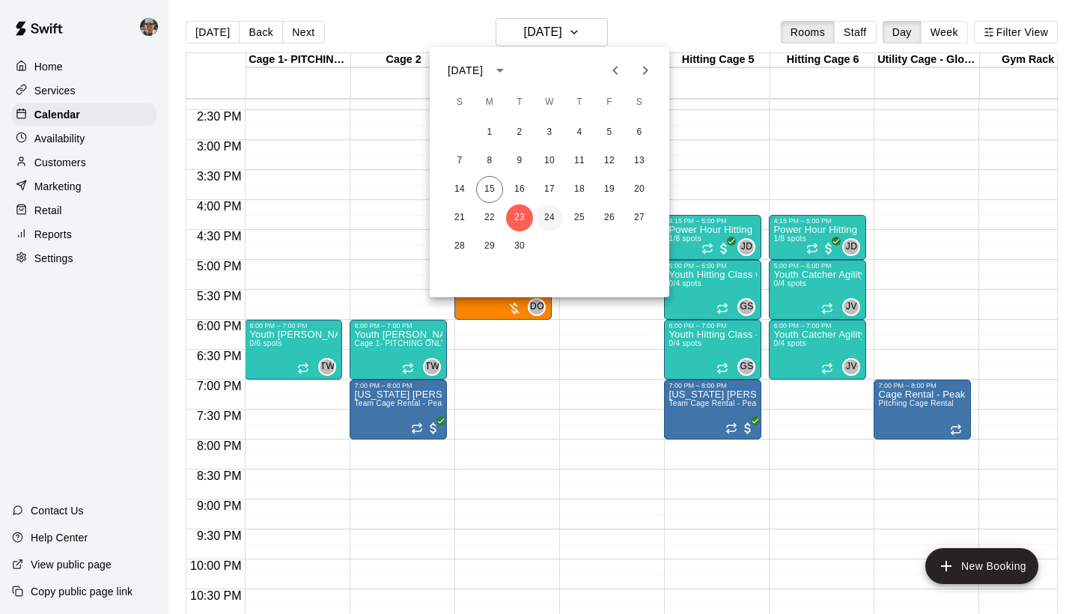
click at [549, 219] on button "24" at bounding box center [549, 217] width 27 height 27
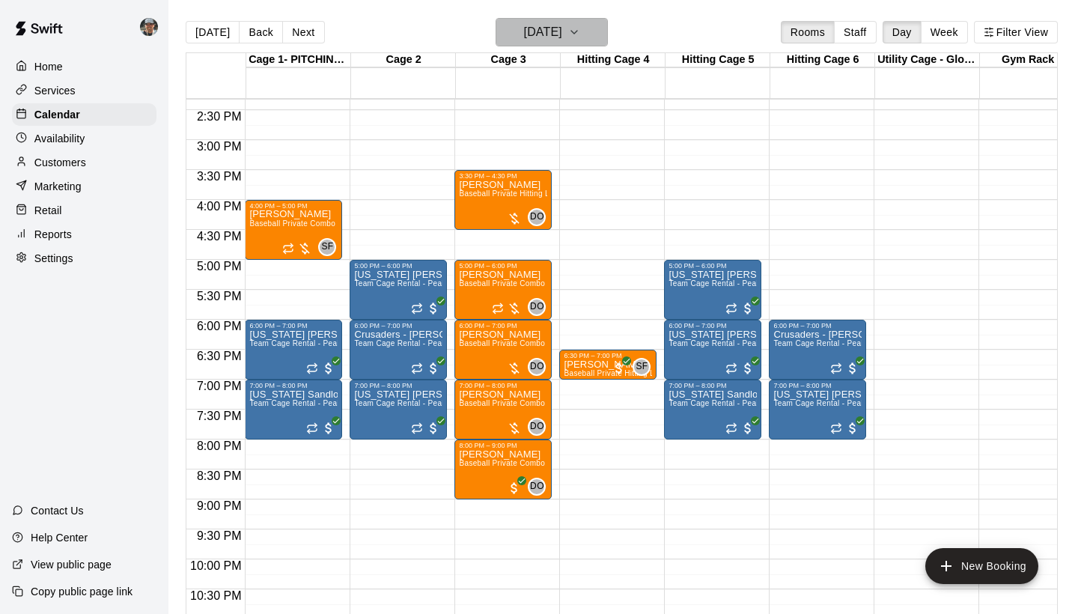
click at [580, 37] on icon "button" at bounding box center [574, 32] width 12 height 18
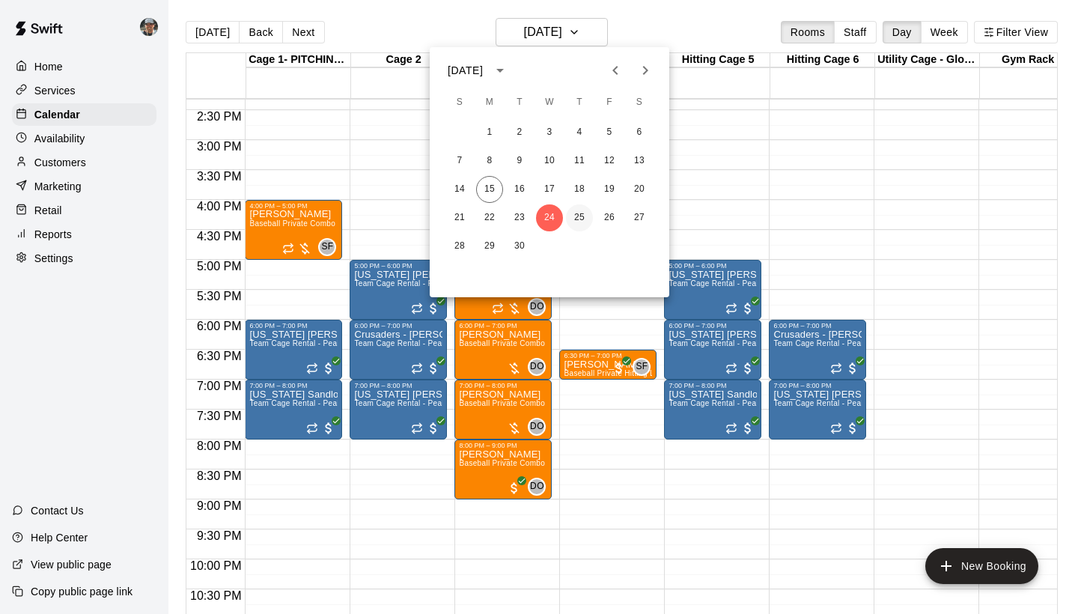
click at [581, 217] on button "25" at bounding box center [579, 217] width 27 height 27
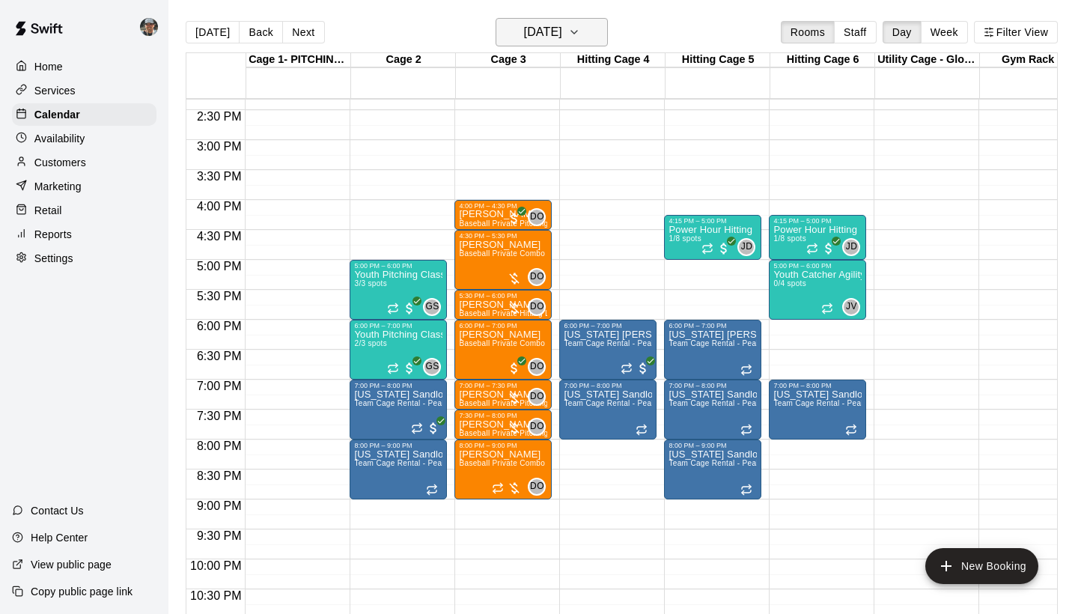
click at [580, 34] on icon "button" at bounding box center [574, 32] width 12 height 18
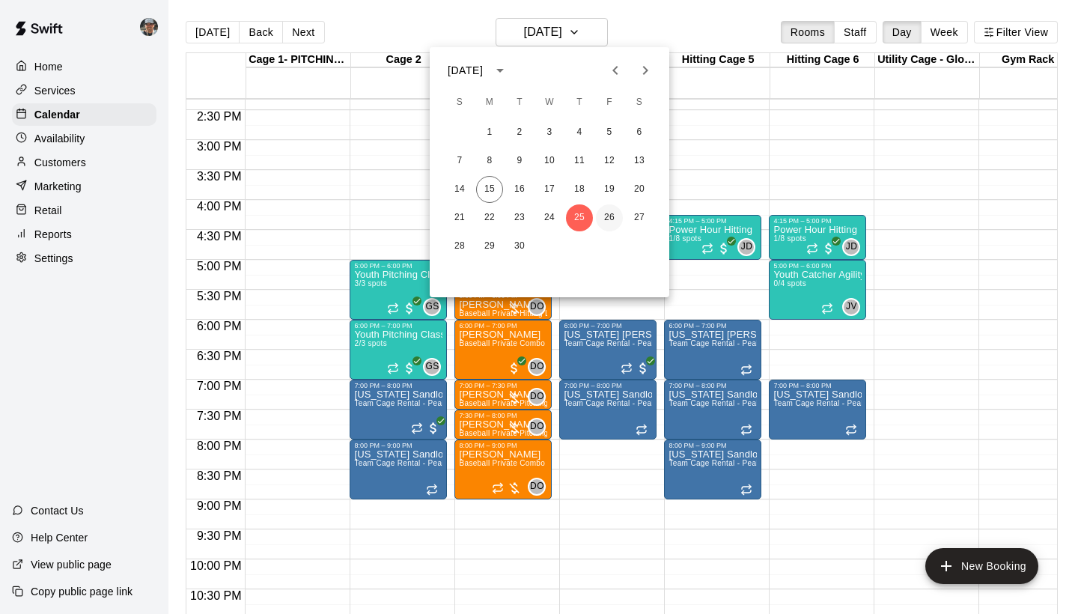
click at [603, 220] on button "26" at bounding box center [609, 217] width 27 height 27
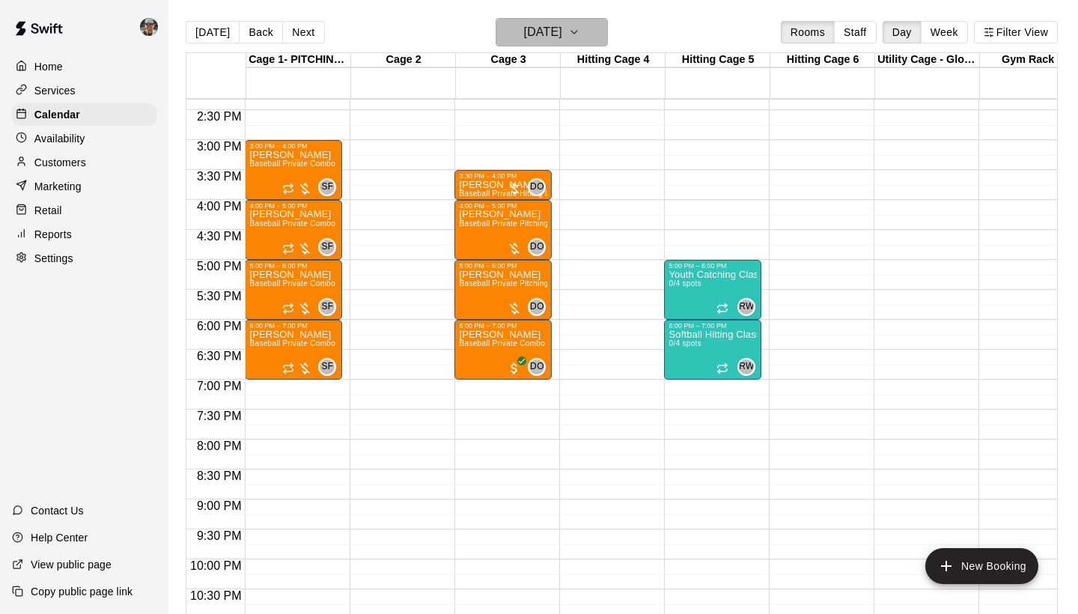
click at [580, 35] on icon "button" at bounding box center [574, 32] width 12 height 18
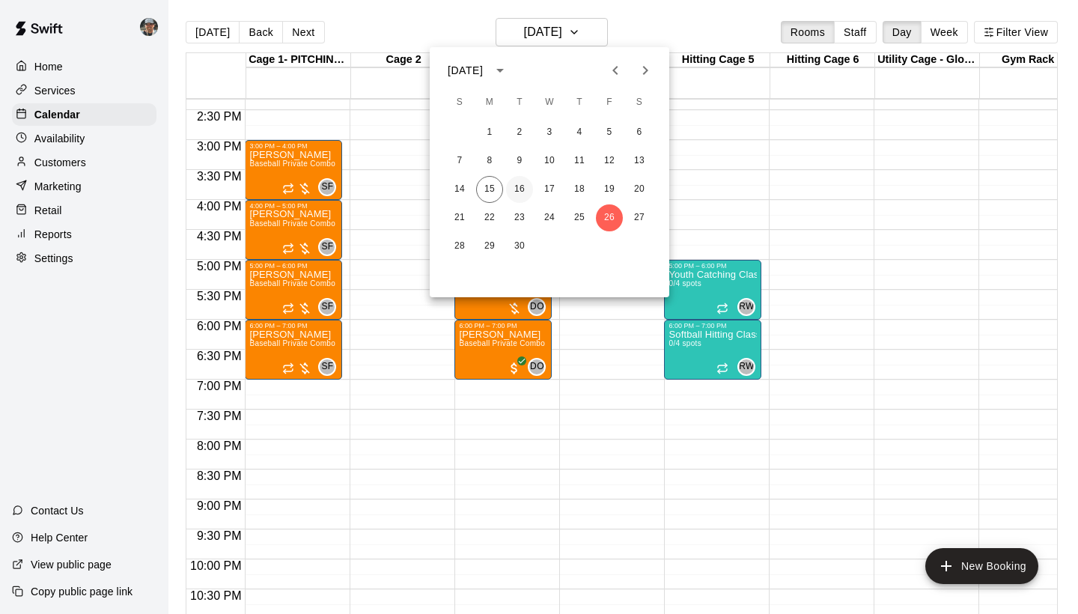
click at [517, 192] on button "16" at bounding box center [519, 189] width 27 height 27
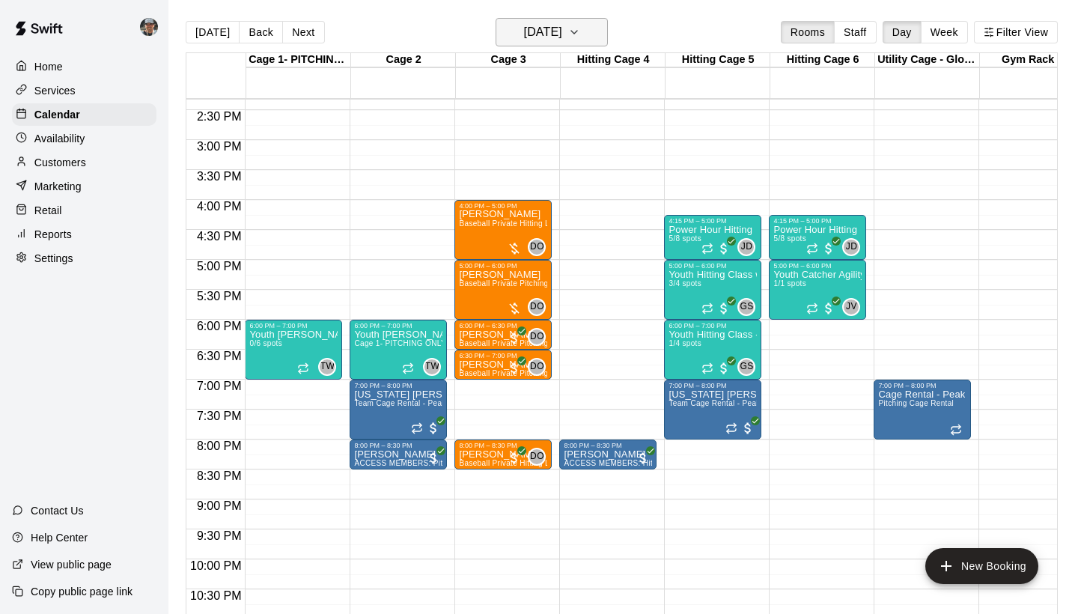
click at [580, 38] on icon "button" at bounding box center [574, 32] width 12 height 18
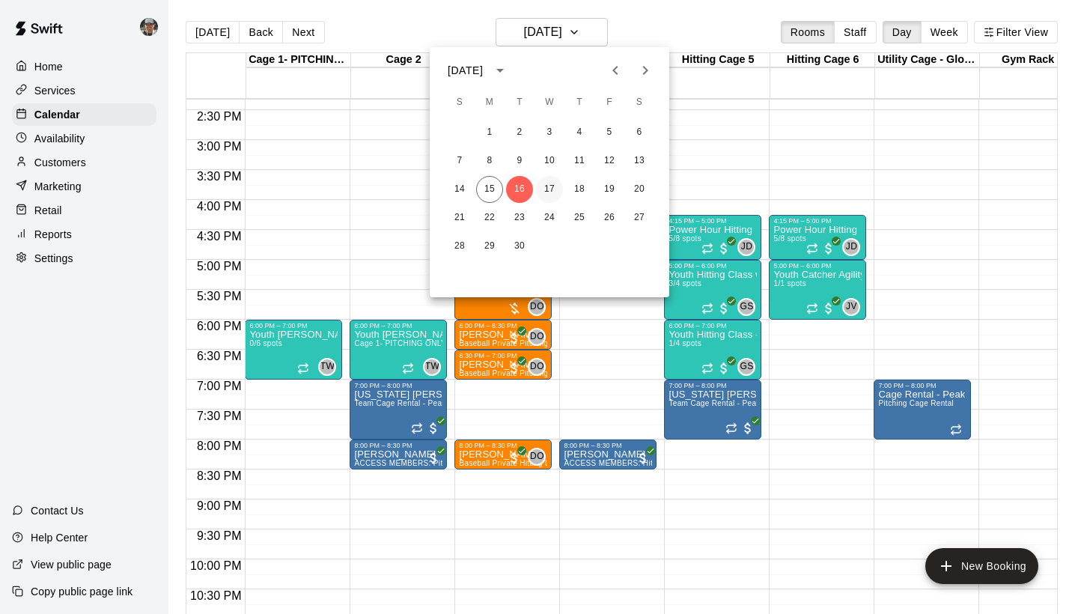
click at [552, 188] on button "17" at bounding box center [549, 189] width 27 height 27
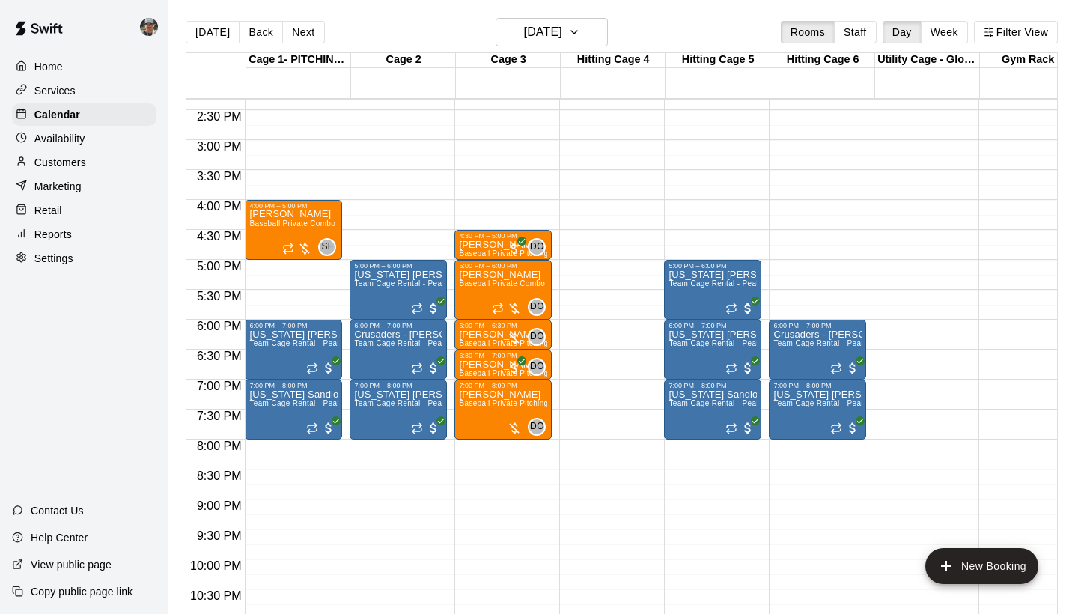
scroll to position [814, 0]
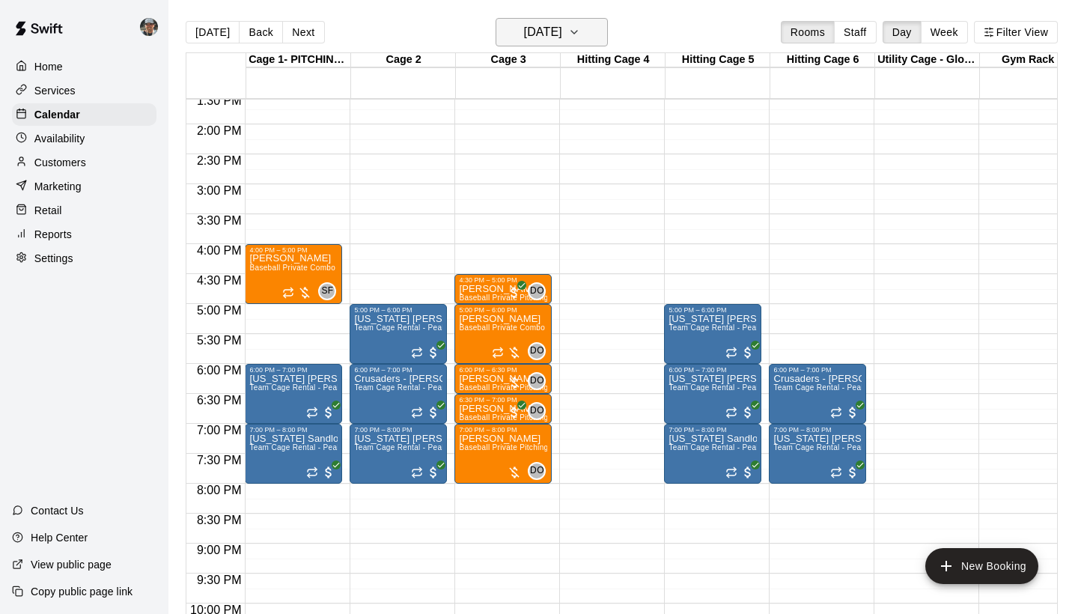
click at [580, 32] on icon "button" at bounding box center [574, 32] width 12 height 18
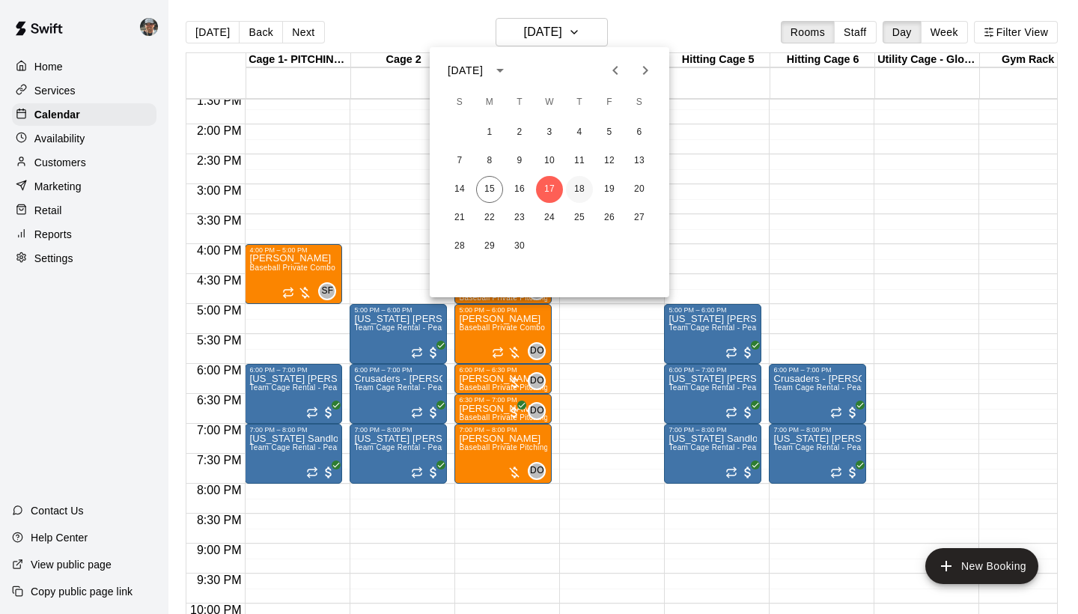
click at [578, 190] on button "18" at bounding box center [579, 189] width 27 height 27
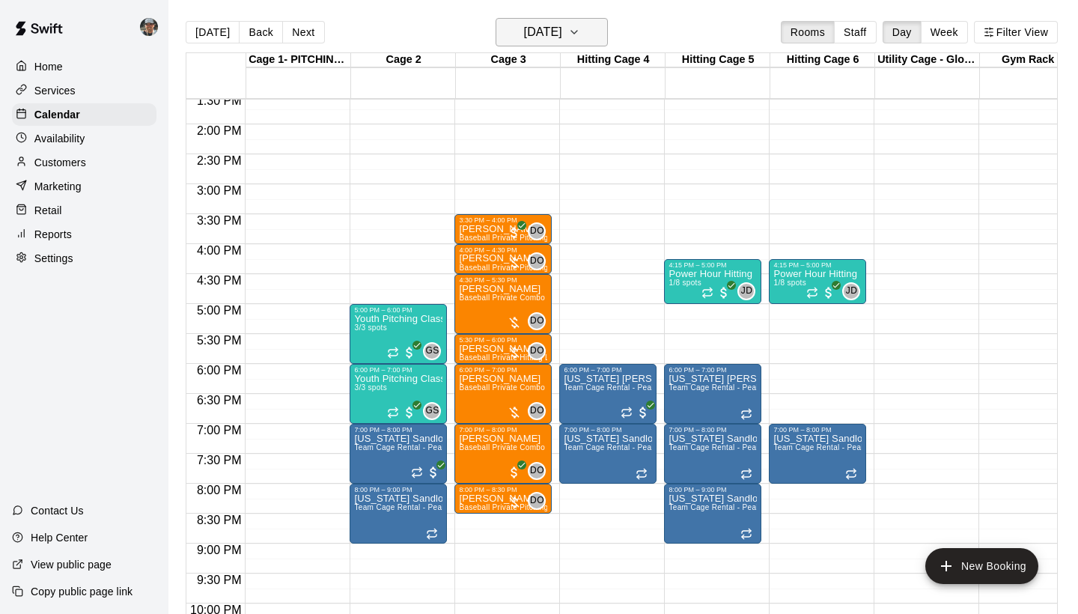
click at [588, 25] on button "[DATE]" at bounding box center [552, 32] width 112 height 28
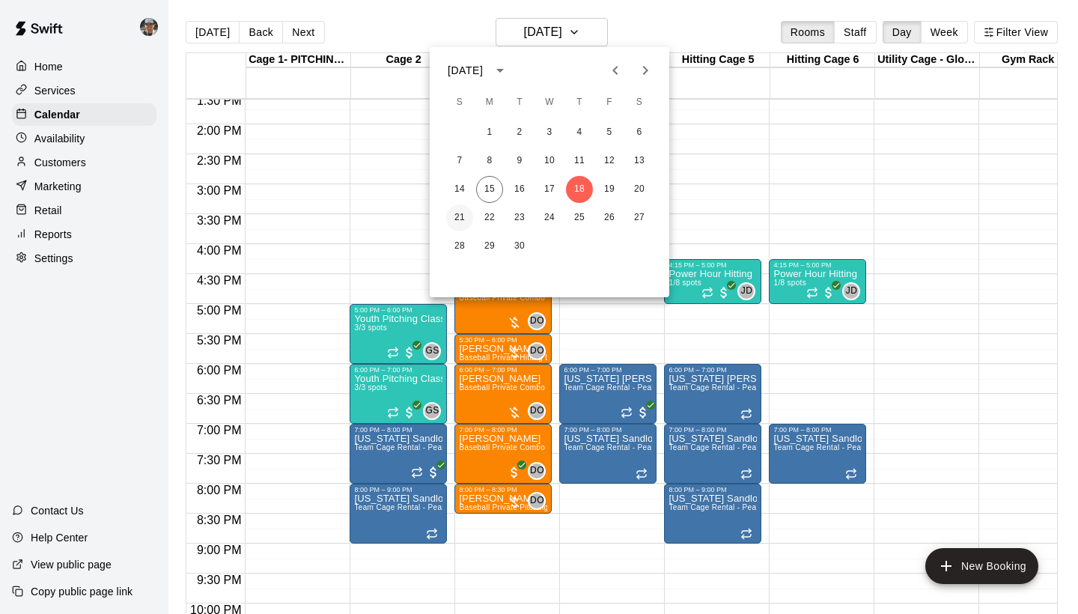
click at [459, 222] on button "21" at bounding box center [459, 217] width 27 height 27
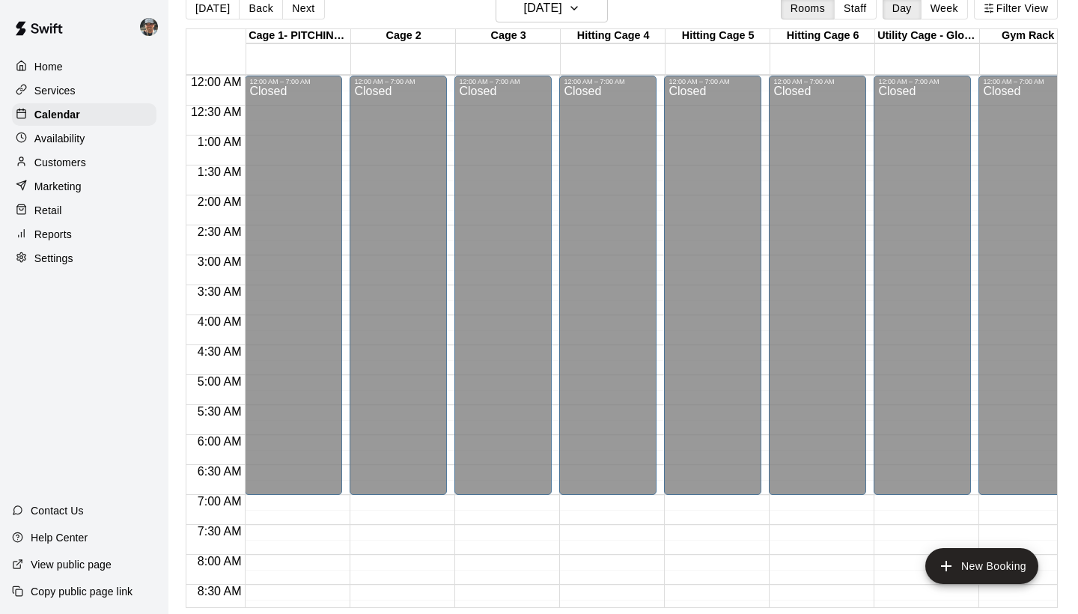
scroll to position [24, 0]
click at [585, 21] on button "[DATE]" at bounding box center [552, 8] width 112 height 28
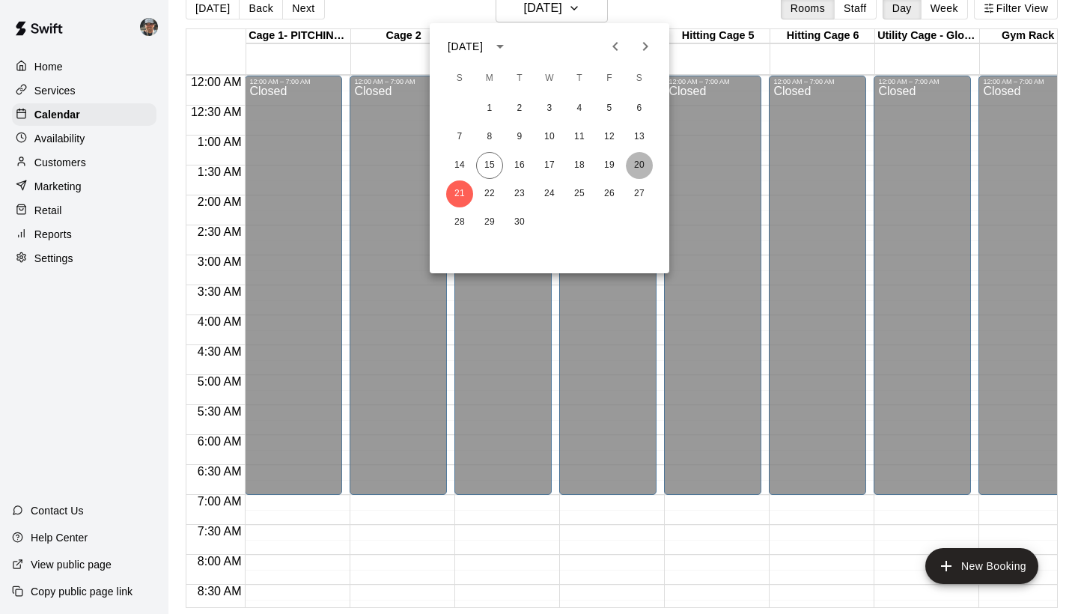
click at [633, 168] on button "20" at bounding box center [639, 165] width 27 height 27
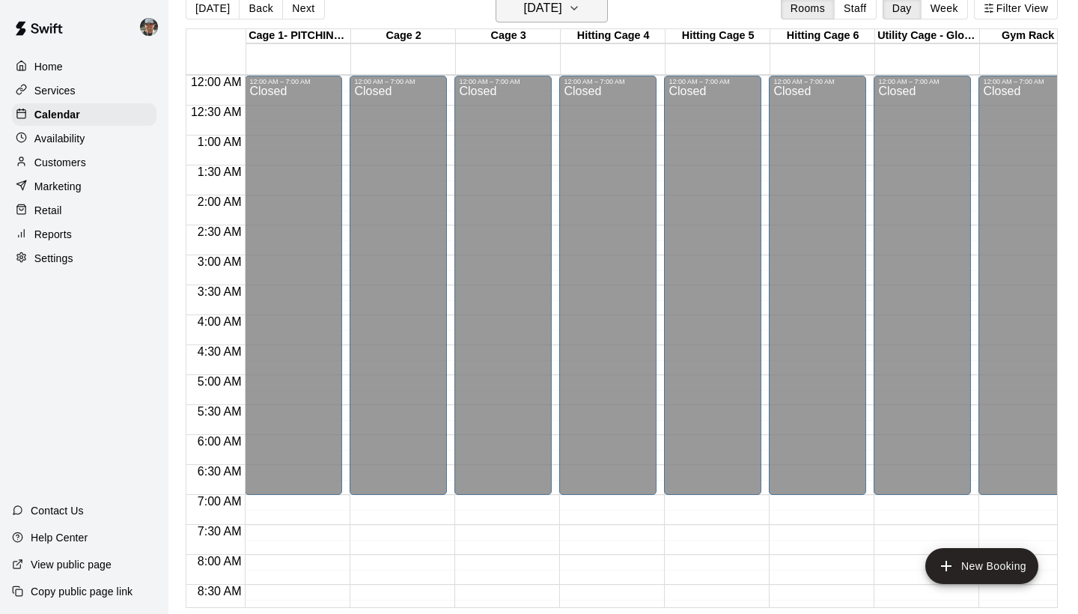
click at [597, 19] on button "[DATE]" at bounding box center [552, 8] width 112 height 28
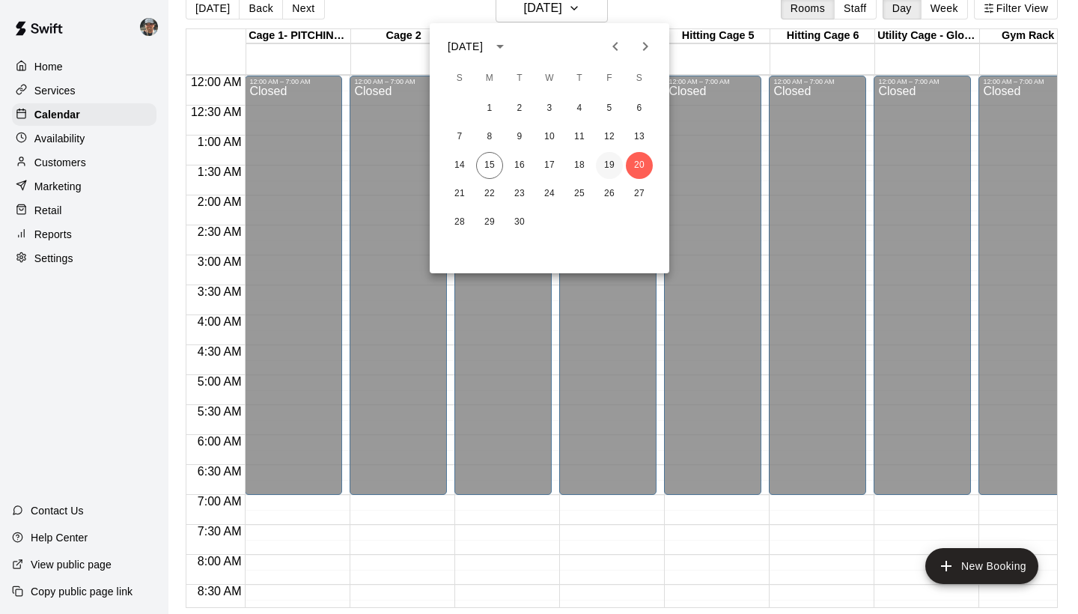
click at [612, 165] on button "19" at bounding box center [609, 165] width 27 height 27
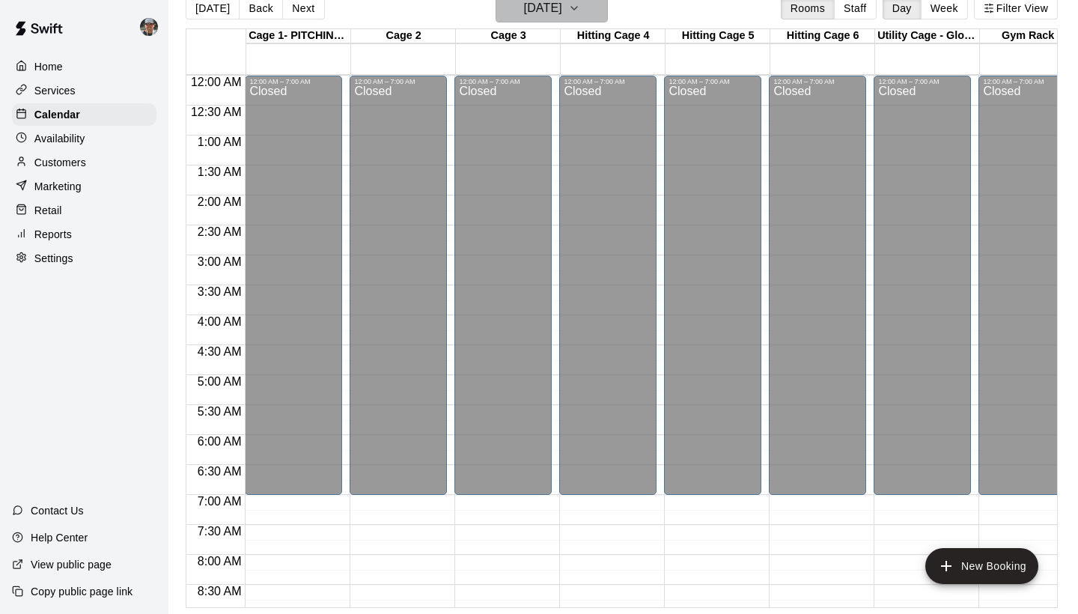
click at [577, 10] on icon "button" at bounding box center [574, 8] width 6 height 3
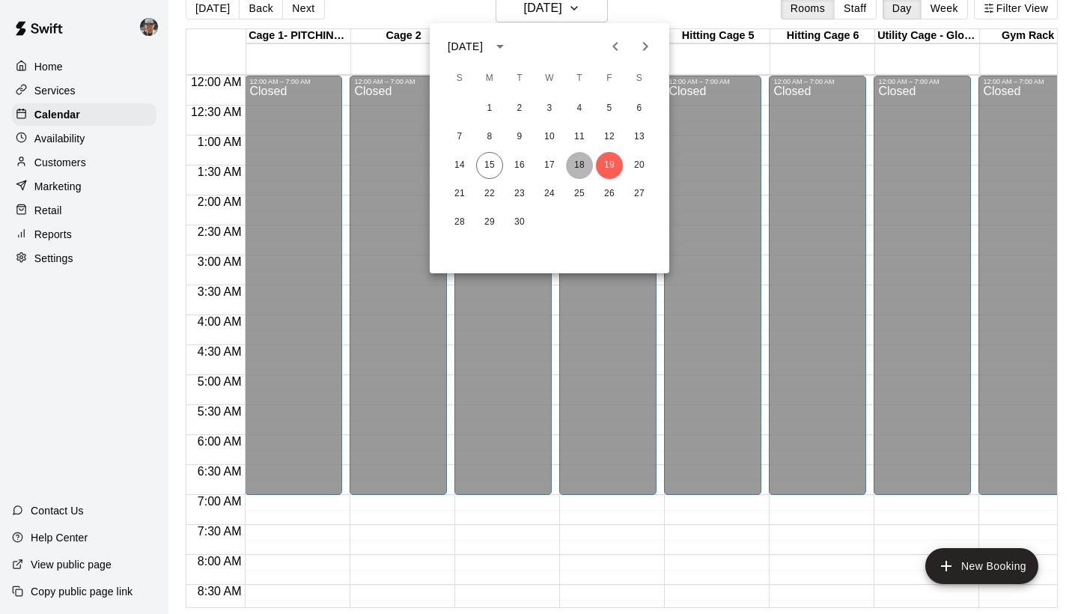
click at [579, 164] on button "18" at bounding box center [579, 165] width 27 height 27
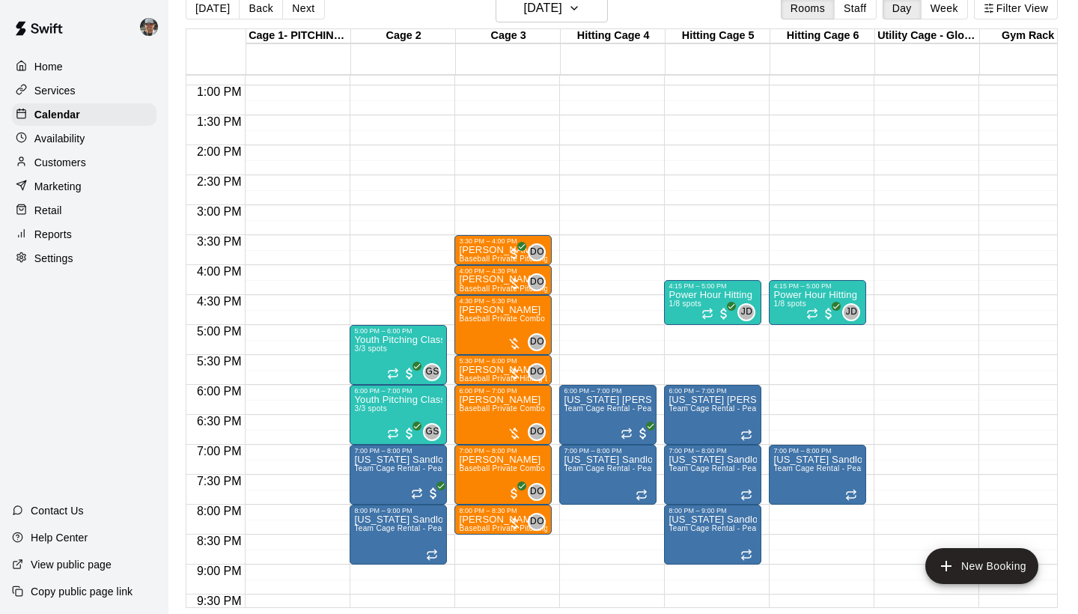
scroll to position [765, 0]
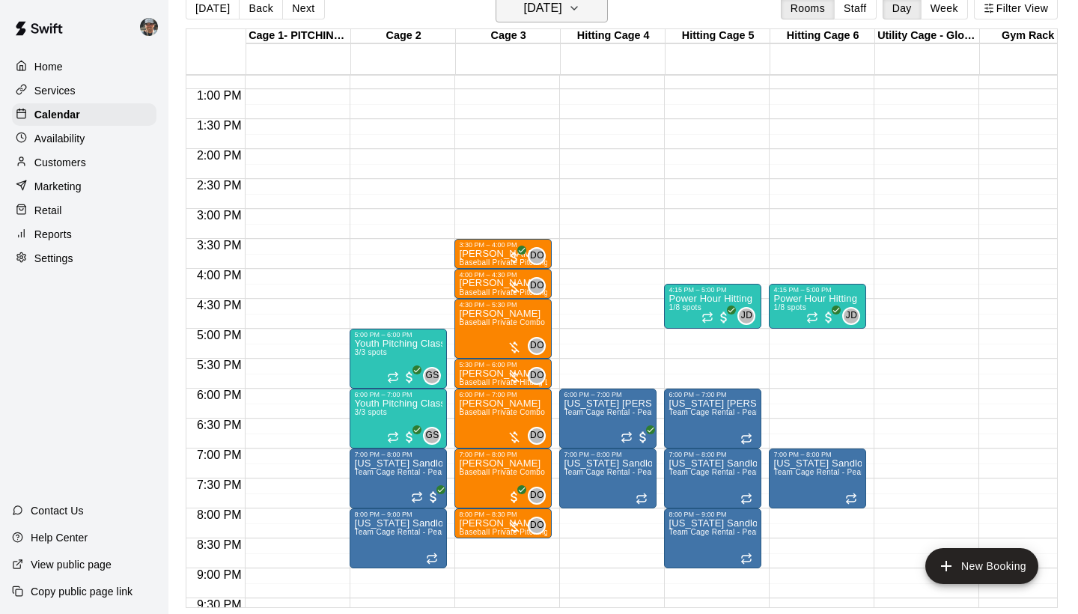
click at [580, 10] on icon "button" at bounding box center [574, 8] width 12 height 18
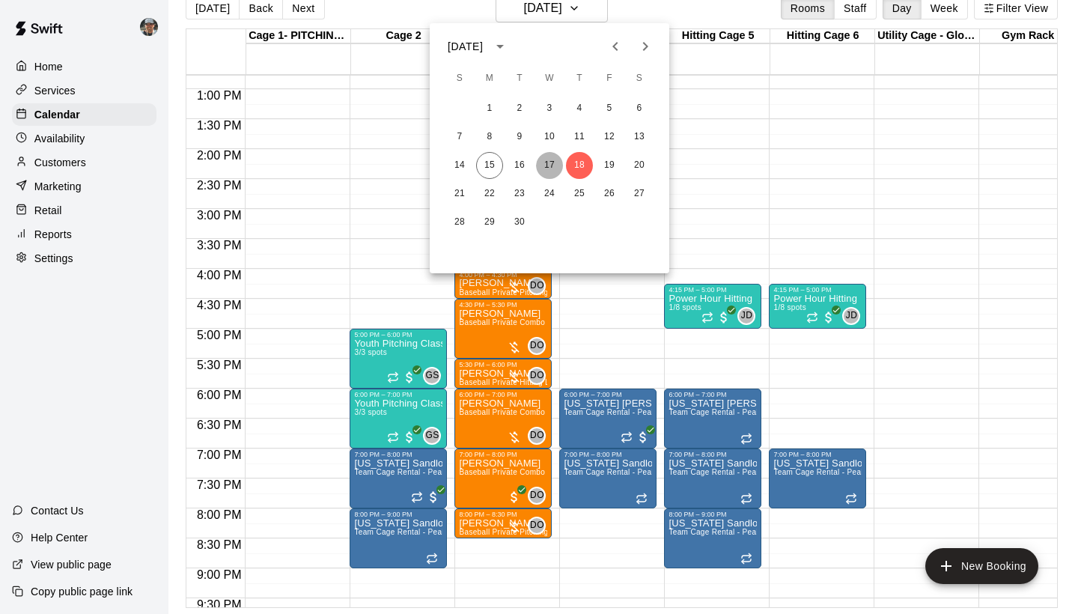
click at [546, 161] on button "17" at bounding box center [549, 165] width 27 height 27
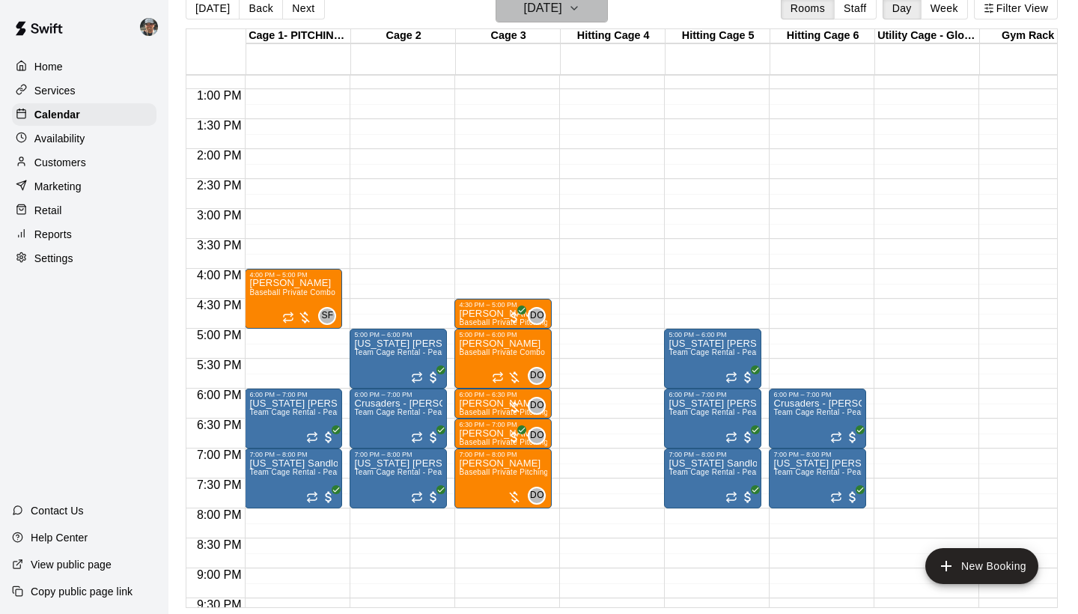
click at [580, 4] on icon "button" at bounding box center [574, 8] width 12 height 18
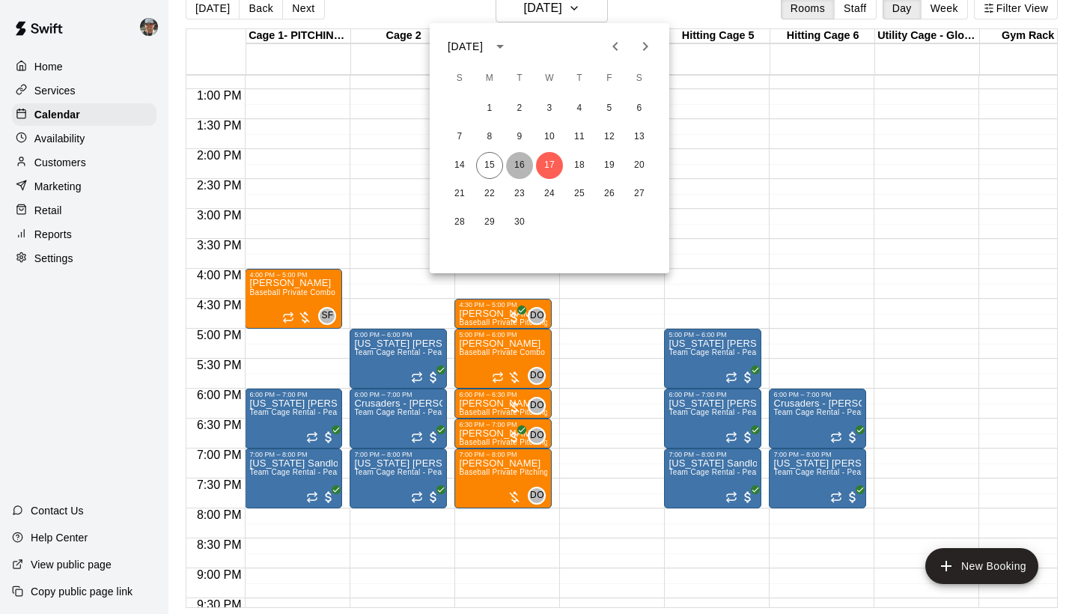
click at [516, 166] on button "16" at bounding box center [519, 165] width 27 height 27
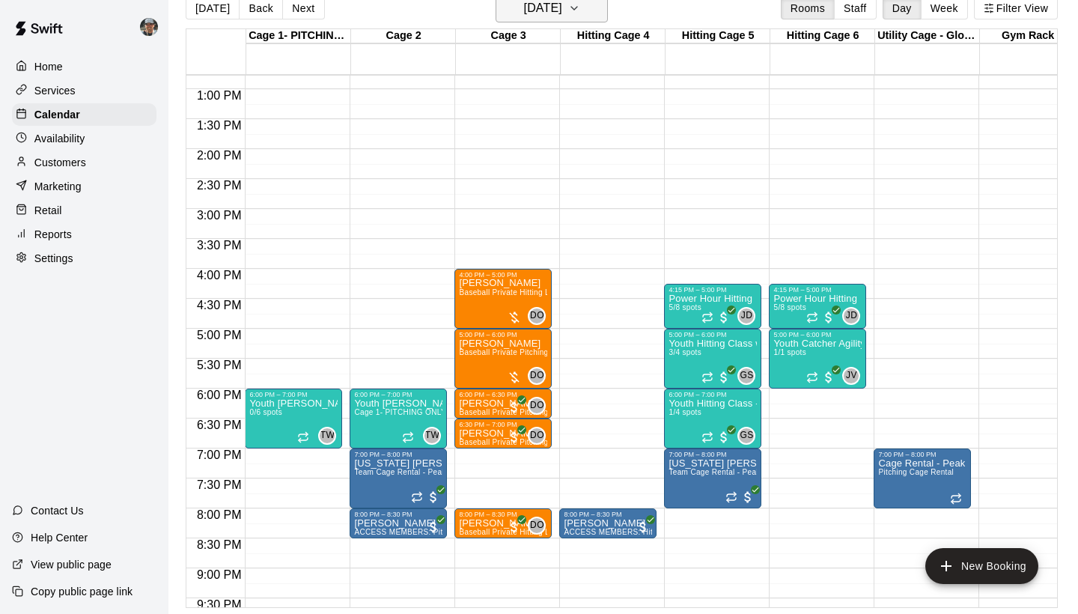
click at [580, 12] on icon "button" at bounding box center [574, 8] width 12 height 18
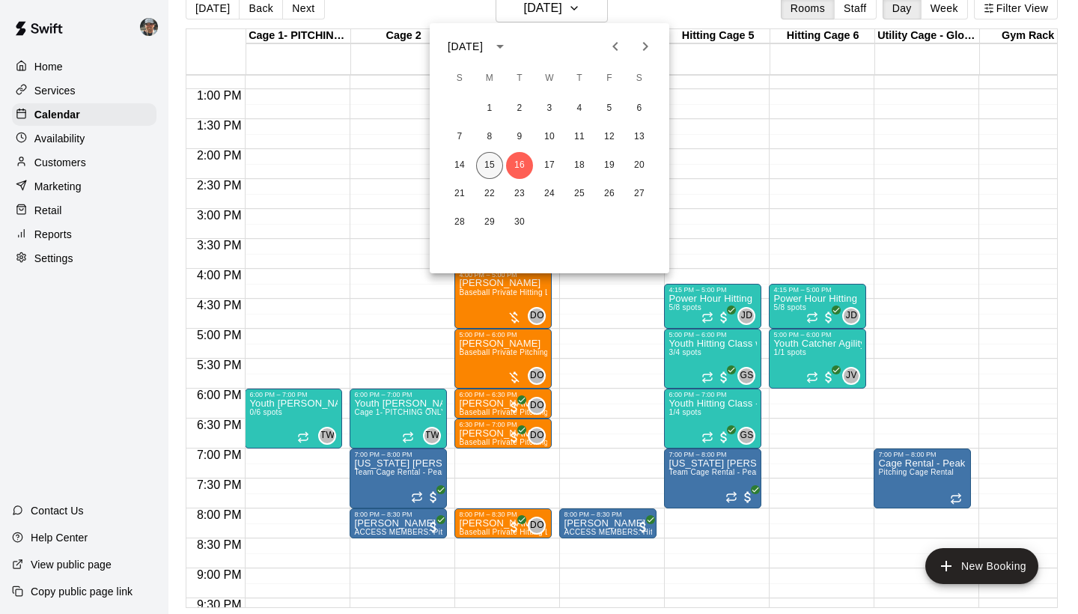
click at [490, 169] on button "15" at bounding box center [489, 165] width 27 height 27
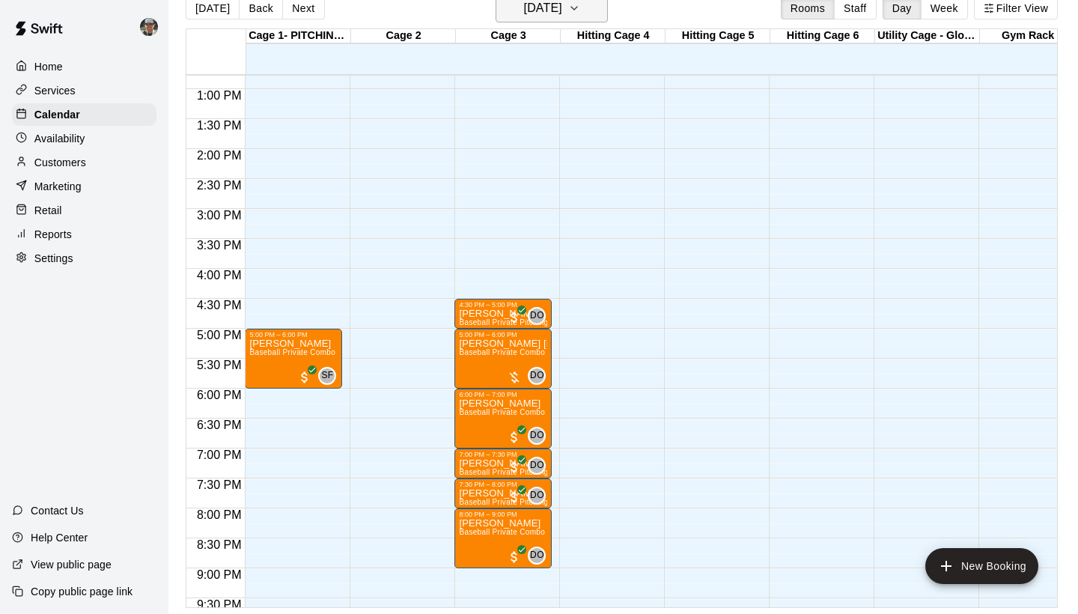
click at [580, 13] on icon "button" at bounding box center [574, 8] width 12 height 18
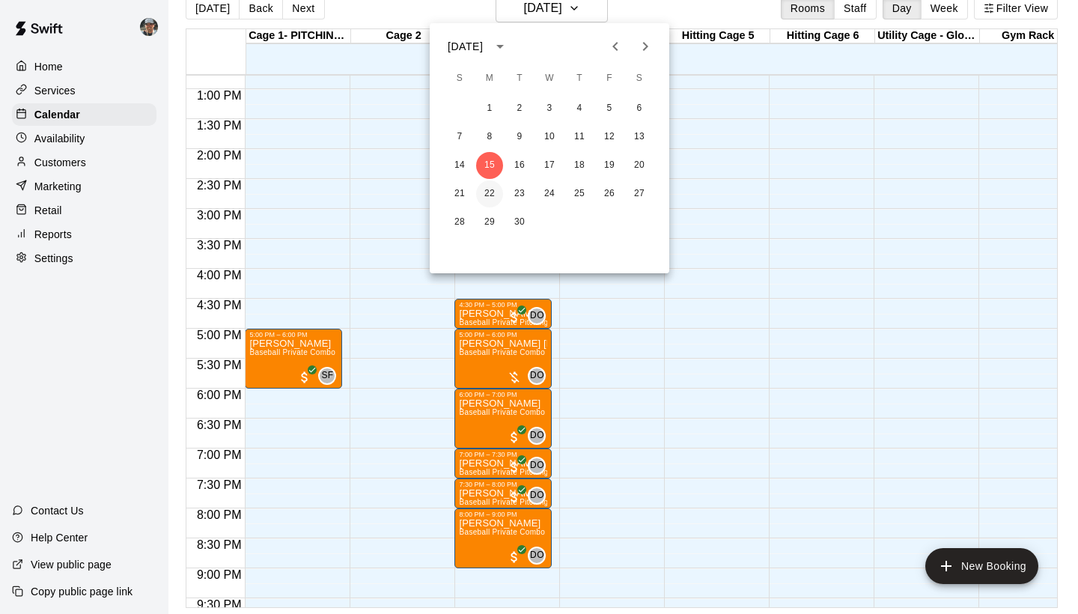
click at [492, 192] on button "22" at bounding box center [489, 193] width 27 height 27
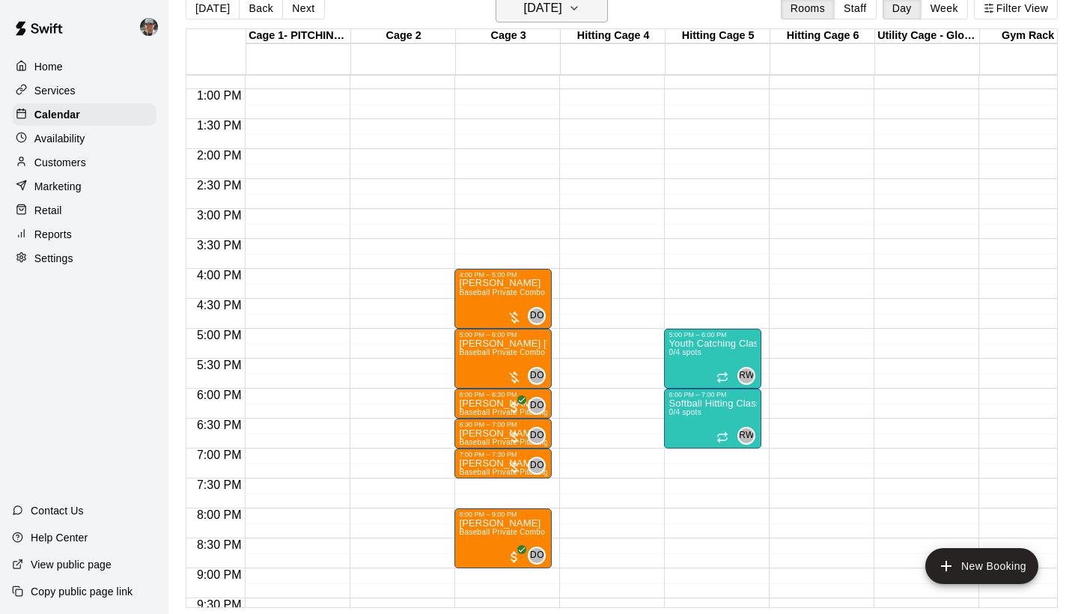
click at [603, 7] on button "[DATE]" at bounding box center [552, 8] width 112 height 28
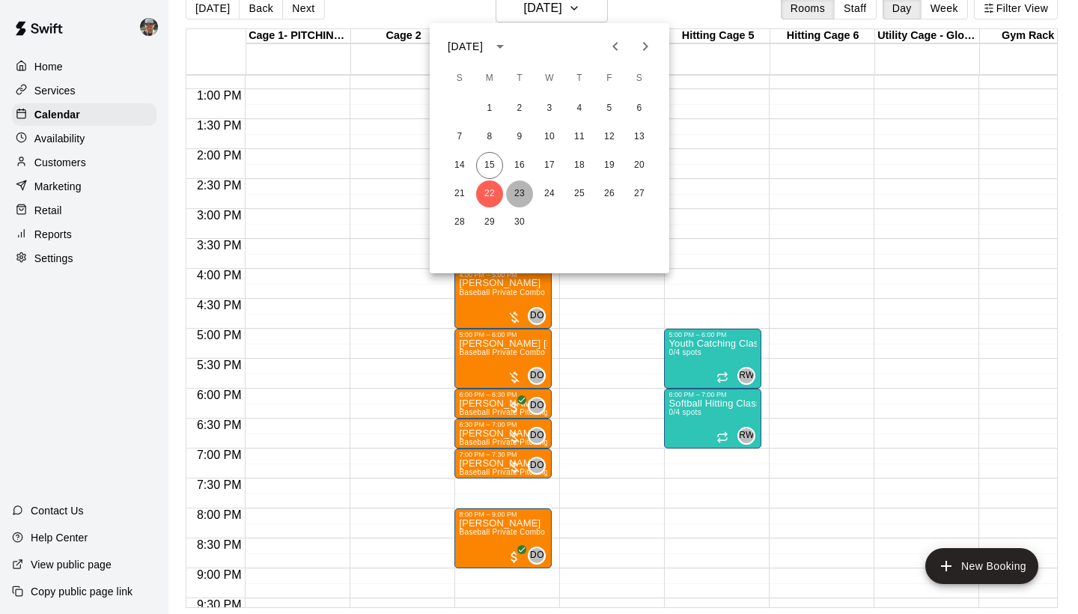
click at [519, 197] on button "23" at bounding box center [519, 193] width 27 height 27
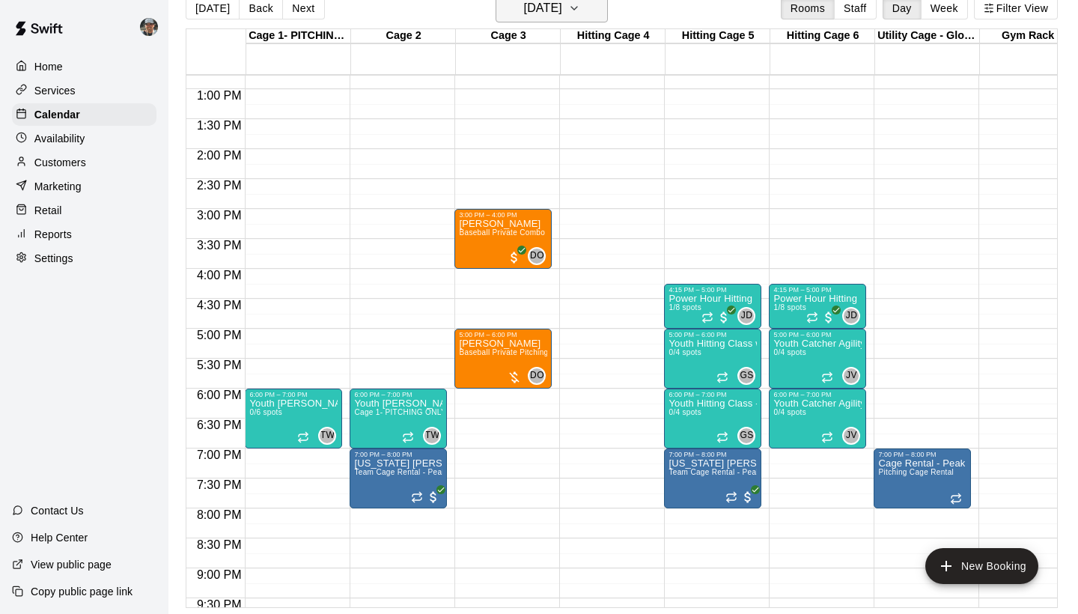
click at [580, 17] on icon "button" at bounding box center [574, 8] width 12 height 18
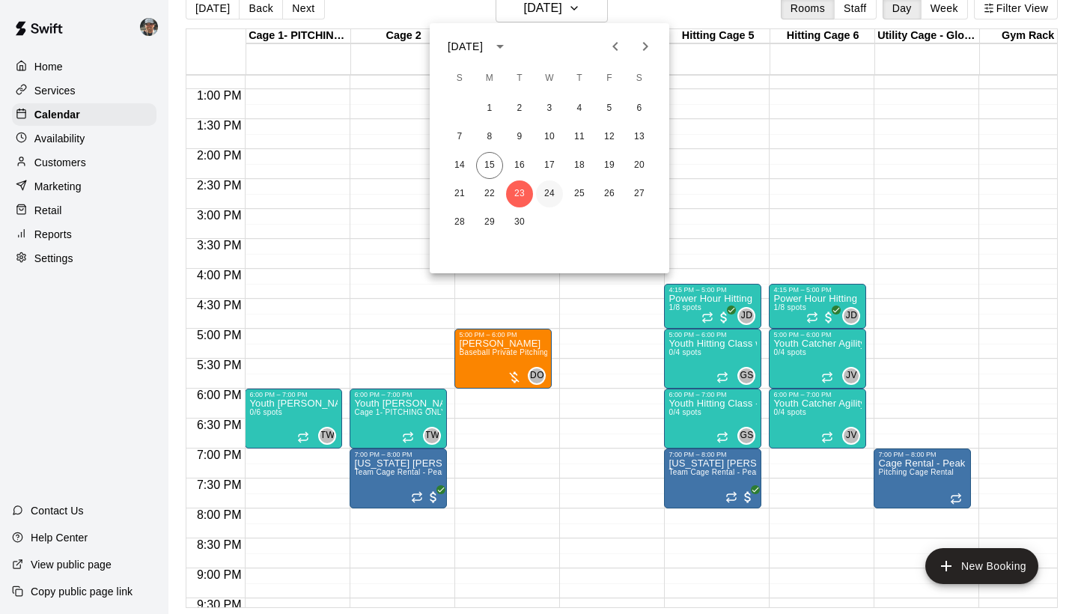
click at [543, 190] on button "24" at bounding box center [549, 193] width 27 height 27
